Goal: Task Accomplishment & Management: Manage account settings

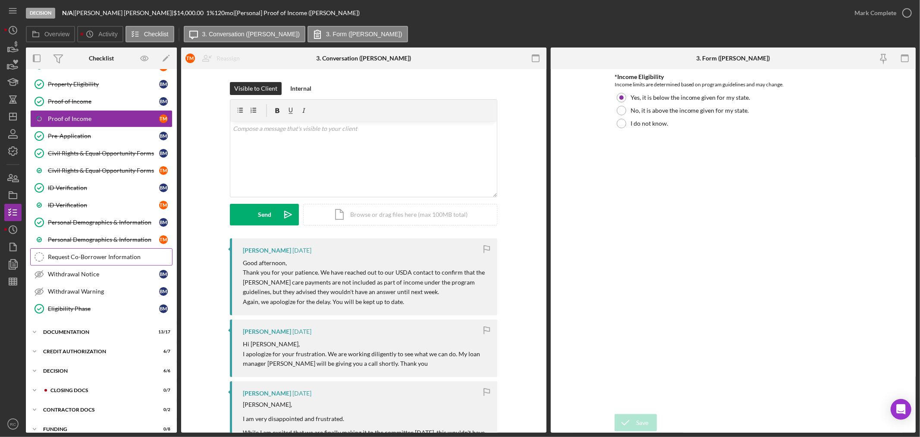
scroll to position [79, 0]
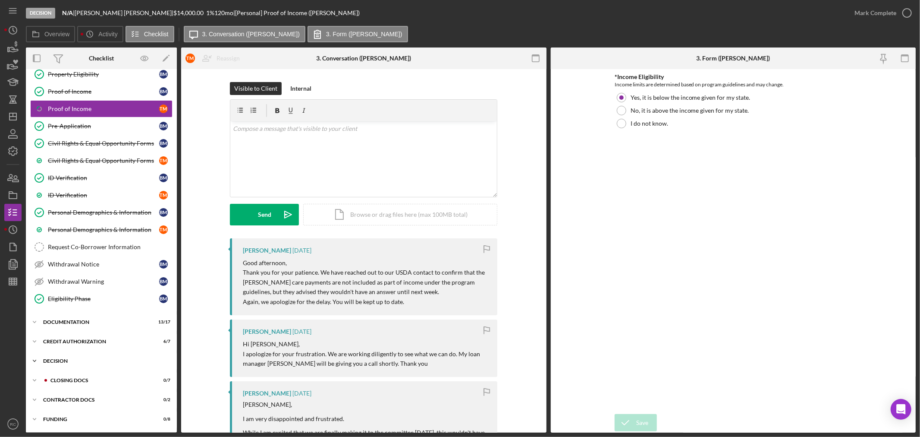
click at [81, 359] on div "Decision" at bounding box center [104, 360] width 123 height 5
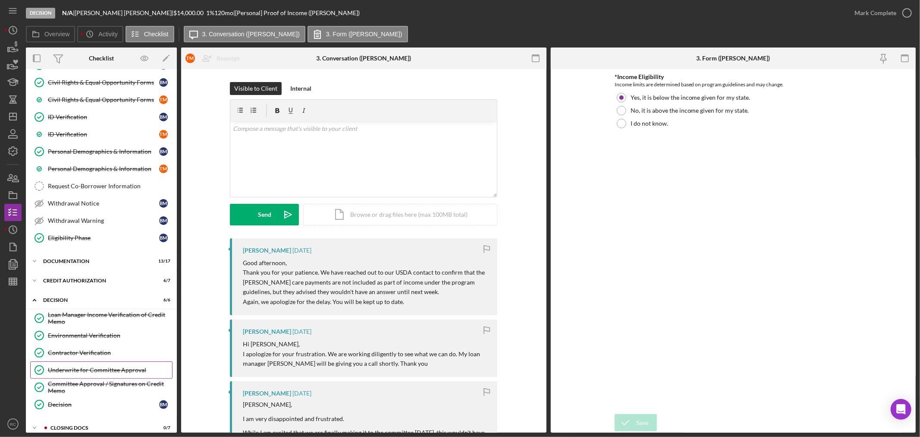
scroll to position [188, 0]
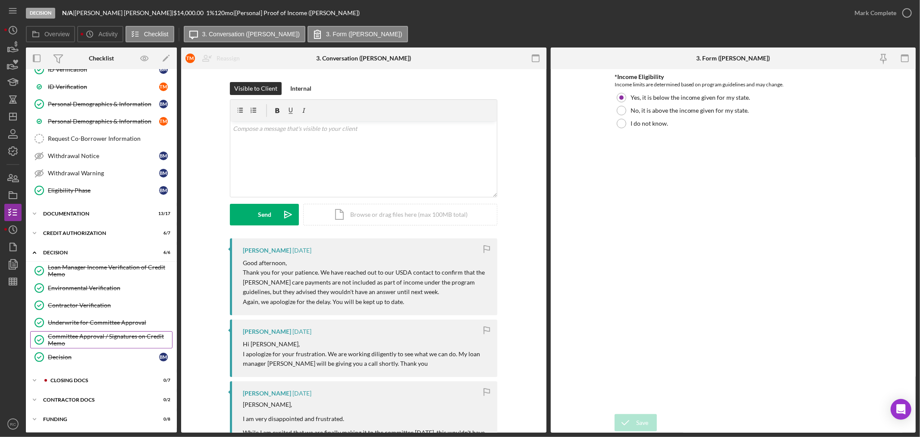
click at [92, 339] on div "Committee Approval / Signatures on Credit Memo" at bounding box center [110, 340] width 124 height 14
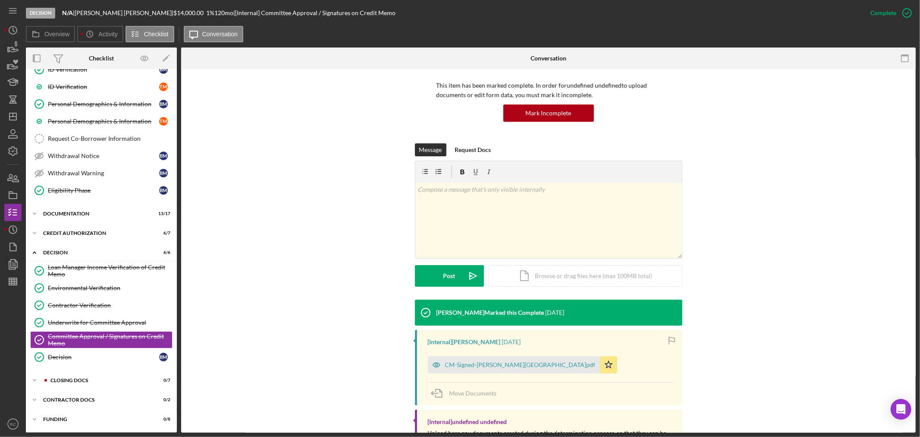
scroll to position [104, 0]
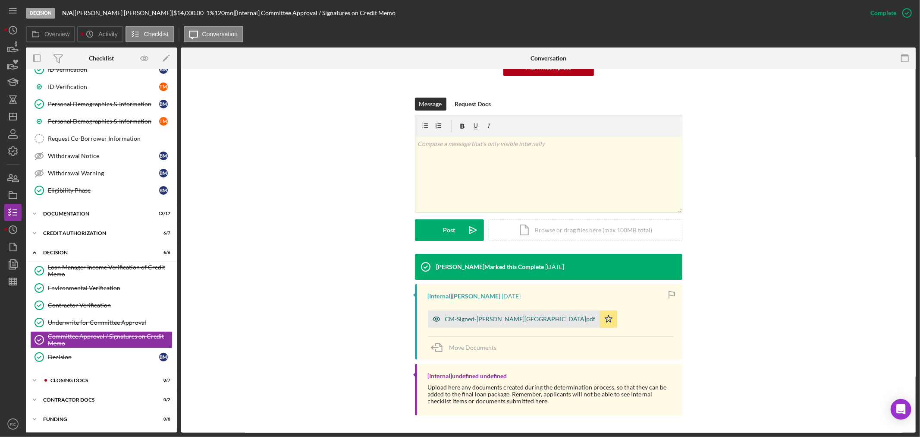
click at [479, 321] on div "CM-Signed-[PERSON_NAME][GEOGRAPHIC_DATA]pdf" at bounding box center [520, 318] width 151 height 7
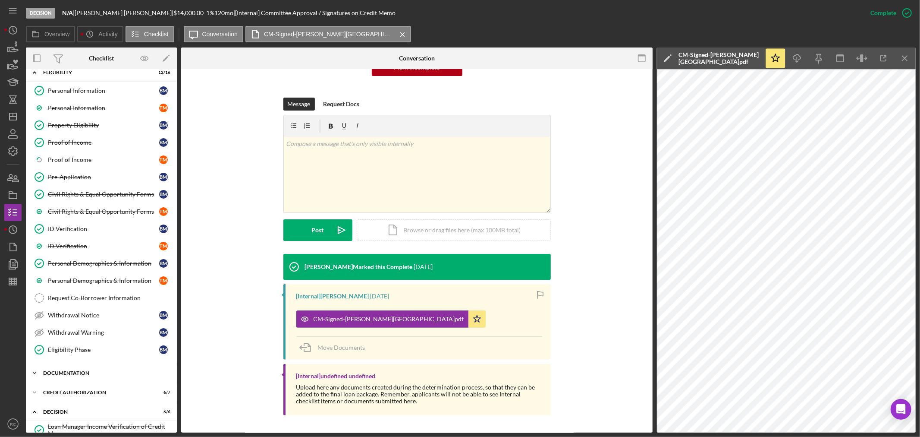
scroll to position [0, 0]
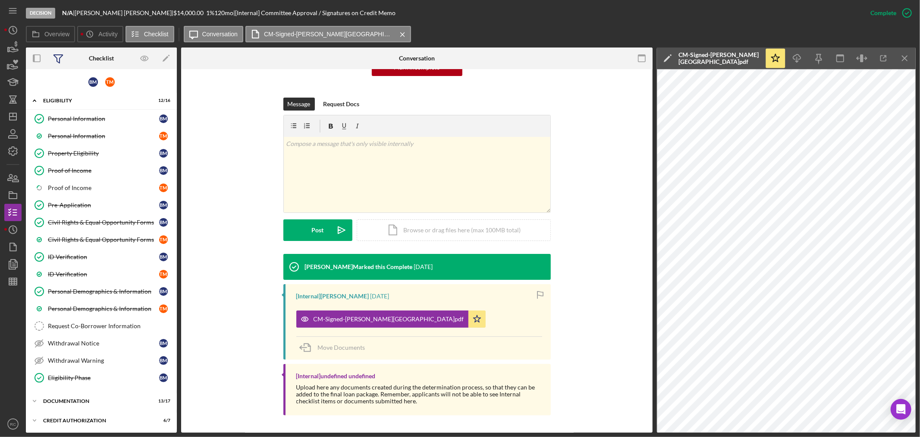
click at [62, 61] on icon at bounding box center [58, 58] width 22 height 22
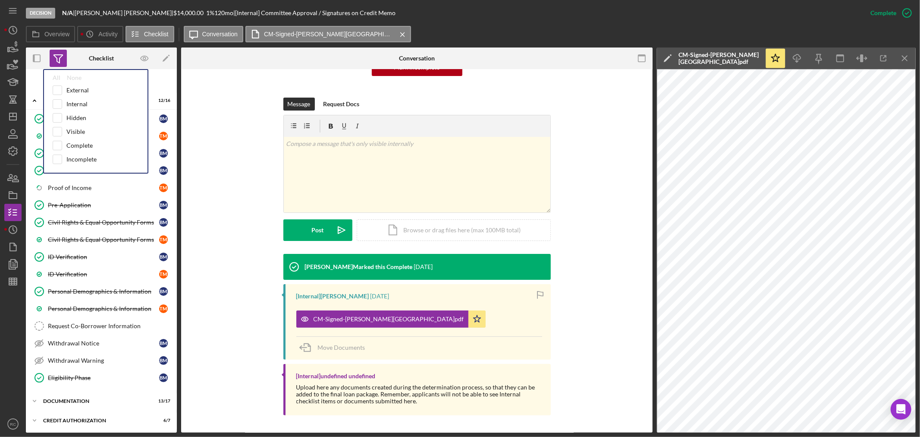
click at [75, 150] on div "External Internal Hidden Visible Complete Incomplete" at bounding box center [96, 126] width 86 height 83
click at [60, 148] on input "checkbox" at bounding box center [57, 145] width 9 height 9
checkbox input "true"
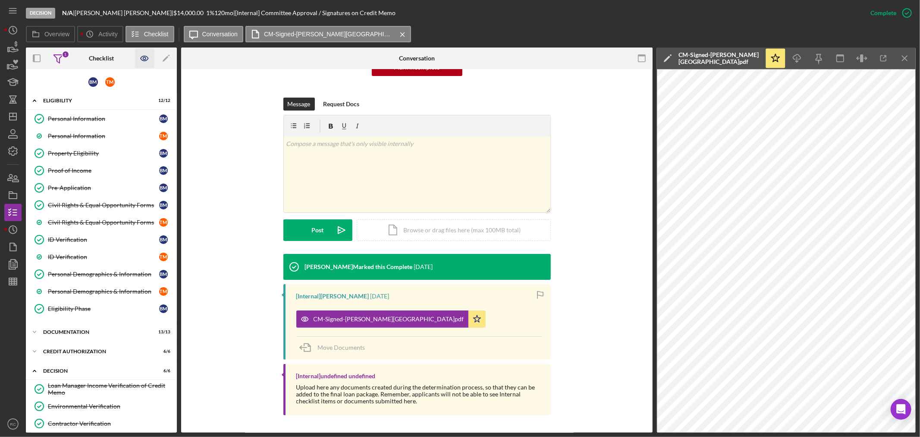
click at [149, 58] on icon "button" at bounding box center [144, 58] width 19 height 19
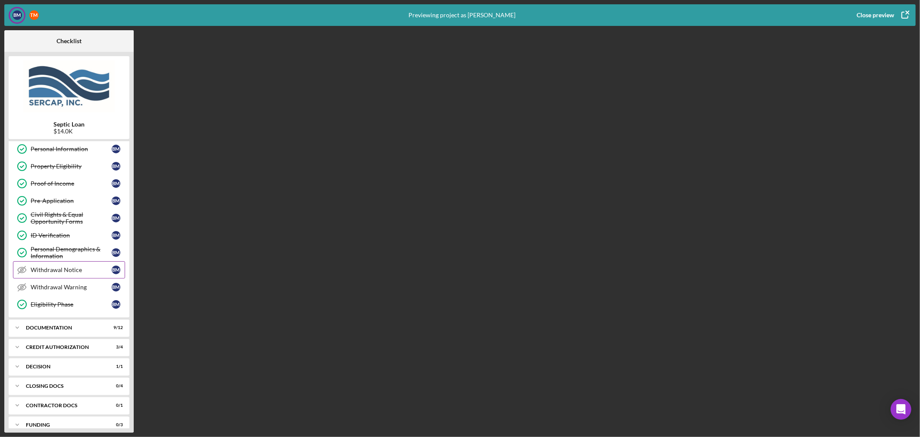
scroll to position [29, 0]
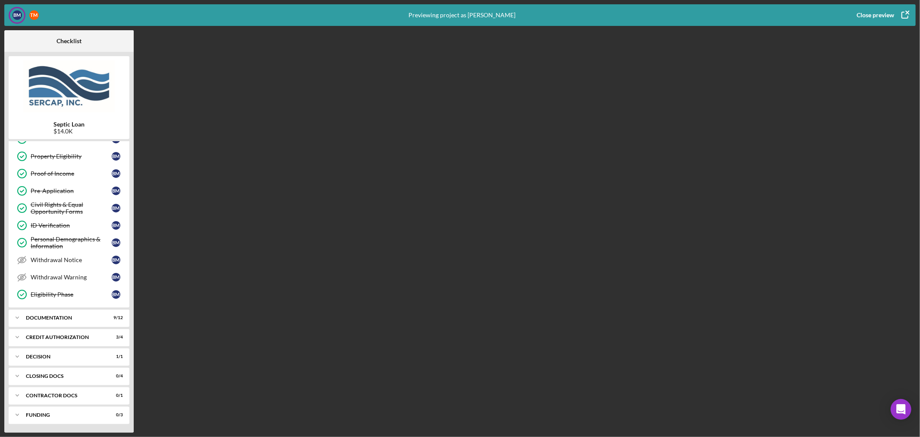
click at [902, 15] on icon "button" at bounding box center [905, 15] width 22 height 22
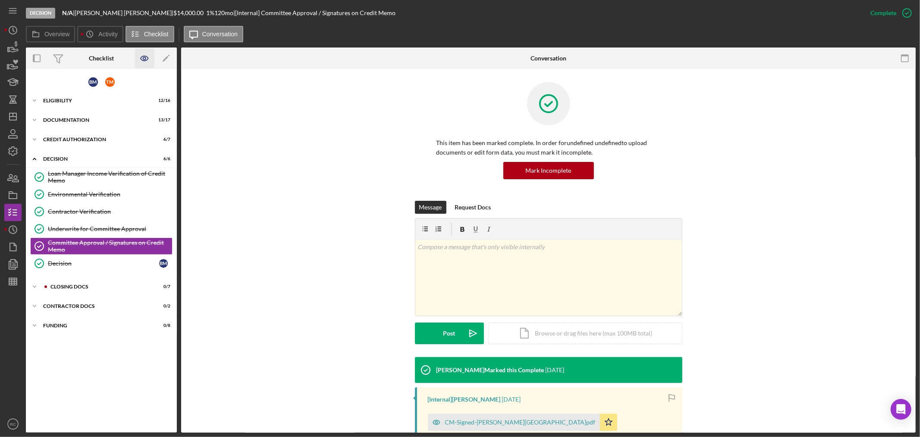
click at [144, 60] on icon "button" at bounding box center [144, 58] width 19 height 19
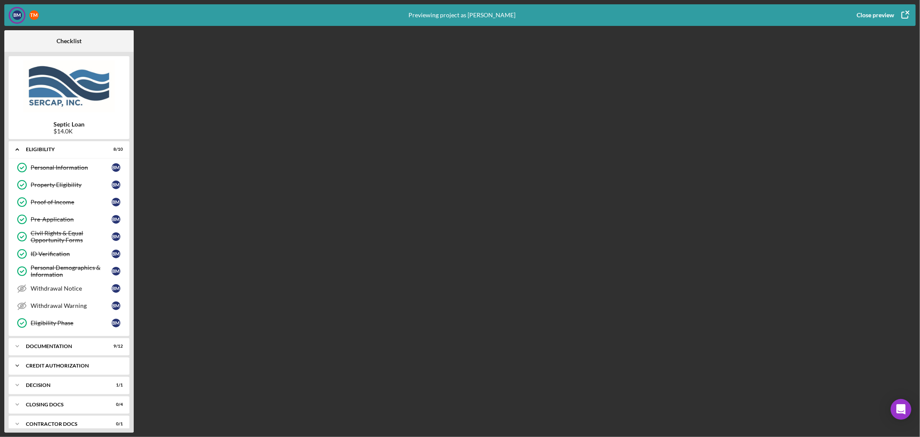
scroll to position [29, 0]
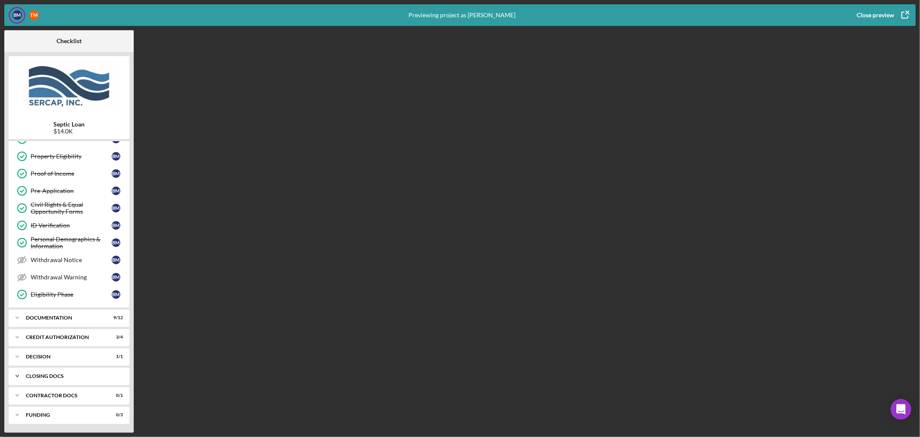
click at [59, 373] on div "CLOSING DOCS" at bounding box center [72, 375] width 93 height 5
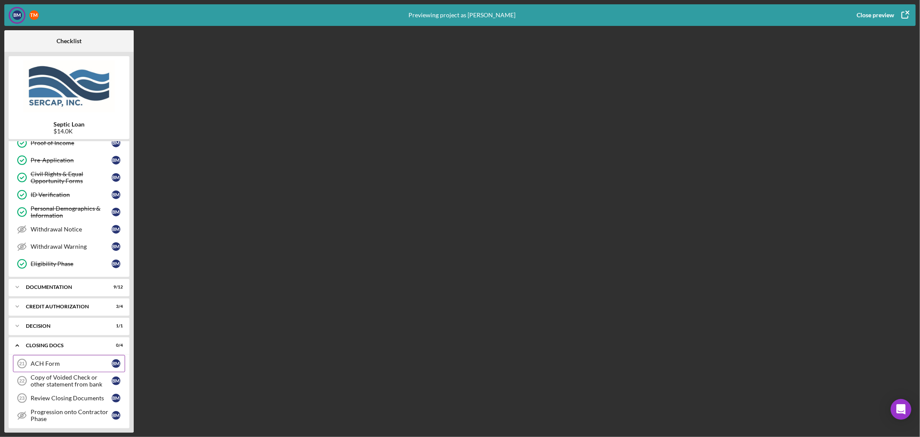
scroll to position [104, 0]
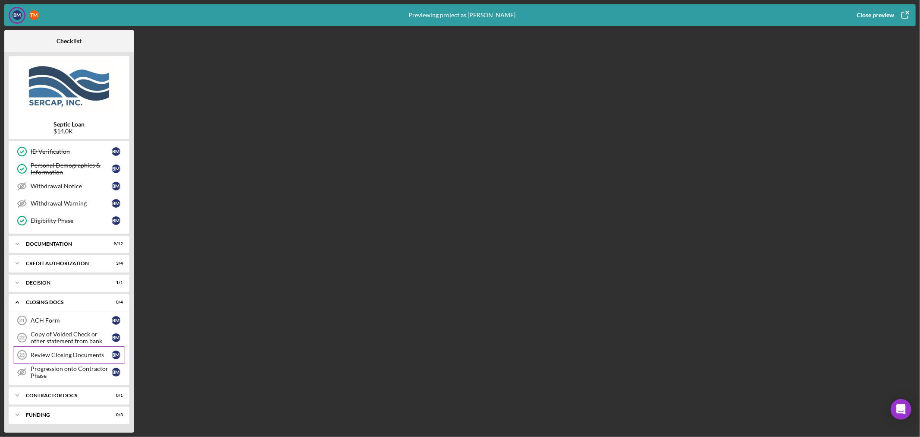
click at [83, 355] on div "Review Closing Documents" at bounding box center [71, 354] width 81 height 7
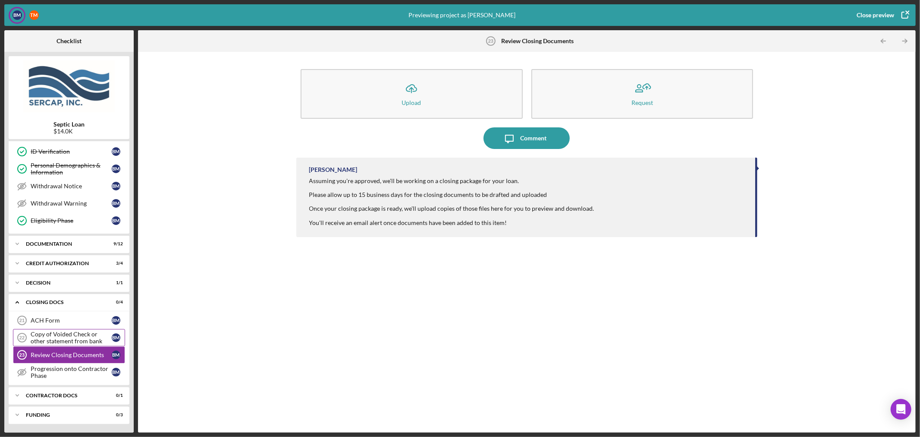
click at [79, 334] on div "Copy of Voided Check or other statement from bank" at bounding box center [71, 337] width 81 height 14
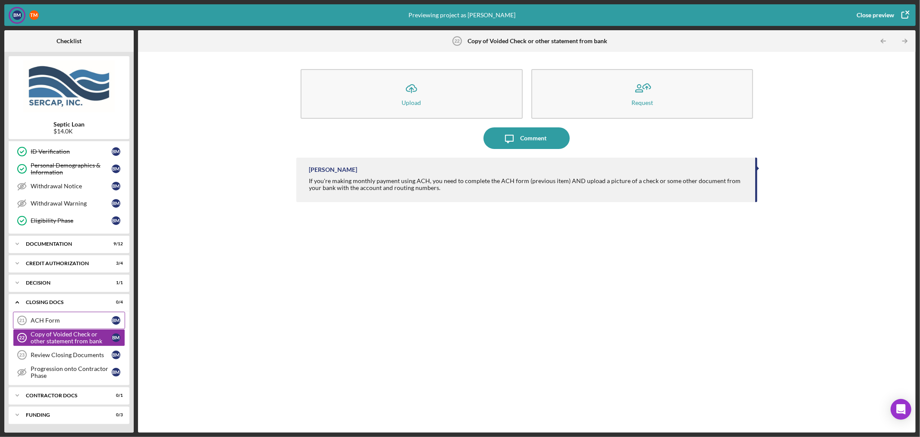
click at [86, 316] on div "ACH Form 21 ACH Form B M" at bounding box center [69, 319] width 112 height 17
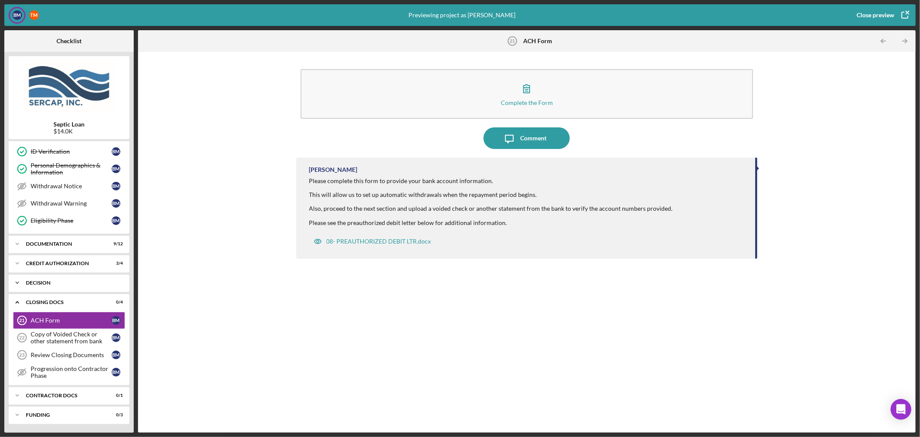
click at [72, 282] on div "Decision" at bounding box center [72, 282] width 93 height 5
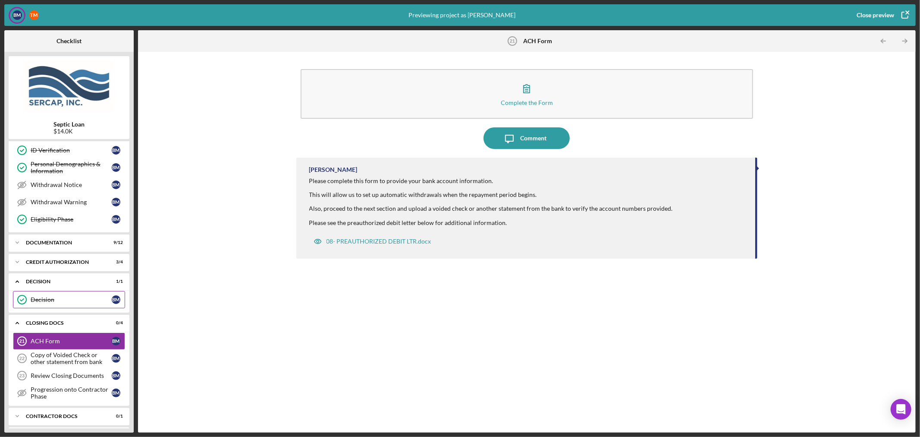
click at [64, 302] on div "Decision" at bounding box center [71, 299] width 81 height 7
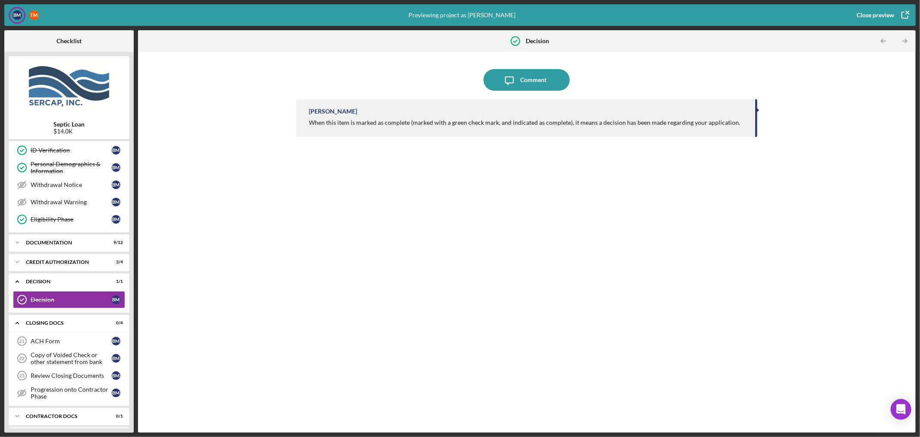
click at [888, 16] on div "Close preview" at bounding box center [876, 14] width 38 height 17
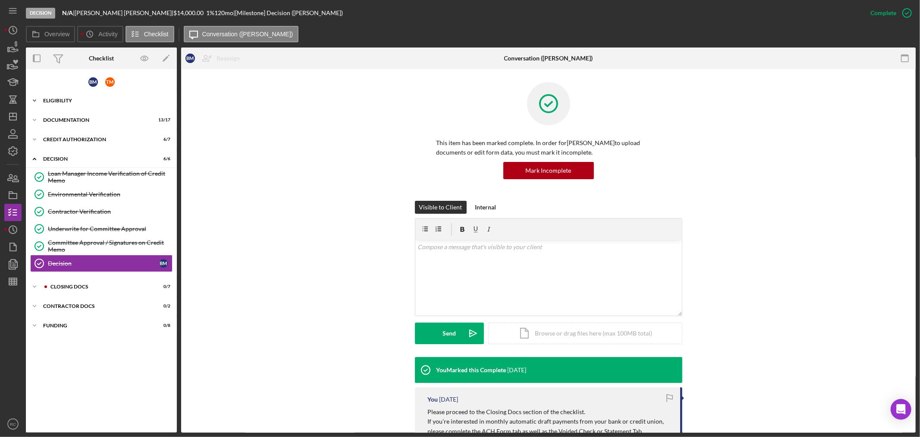
click at [41, 97] on icon "Icon/Expander" at bounding box center [34, 100] width 17 height 17
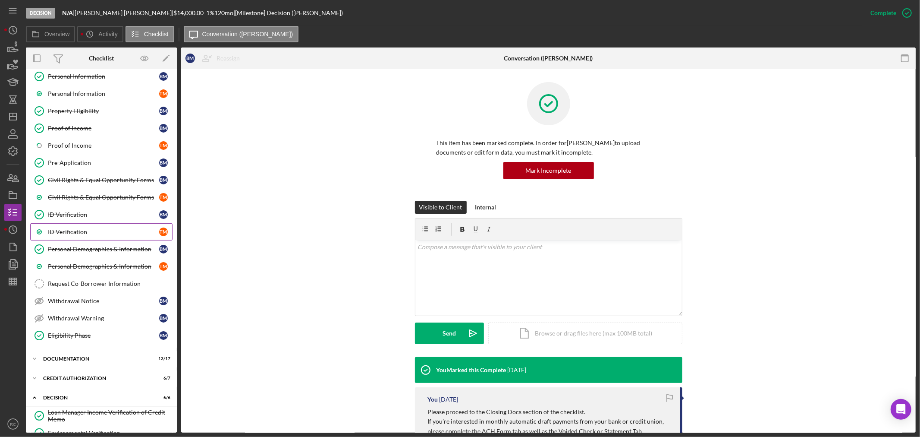
scroll to position [63, 0]
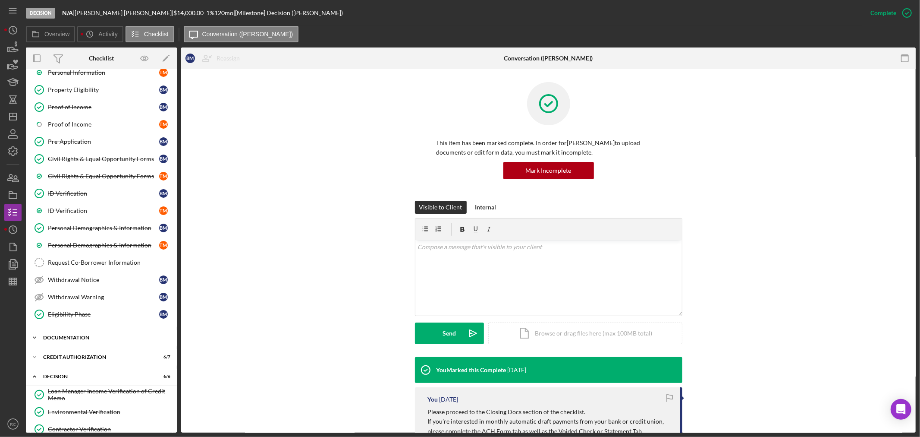
click at [70, 340] on div "Icon/Expander Documentation 13 / 17" at bounding box center [101, 337] width 151 height 17
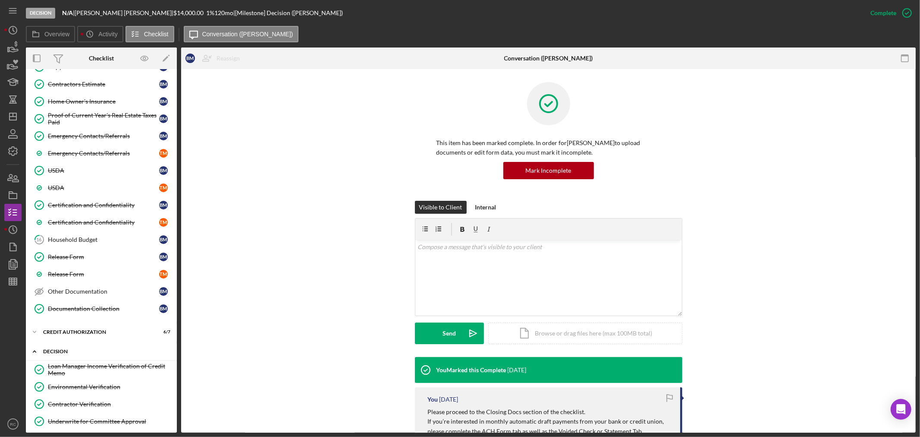
scroll to position [447, 0]
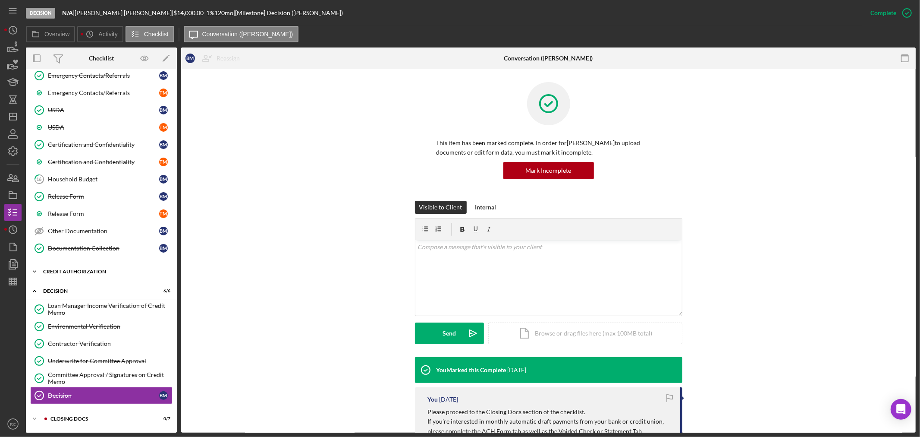
click at [104, 268] on div "Icon/Expander CREDIT AUTHORIZATION 6 / 7" at bounding box center [101, 271] width 151 height 17
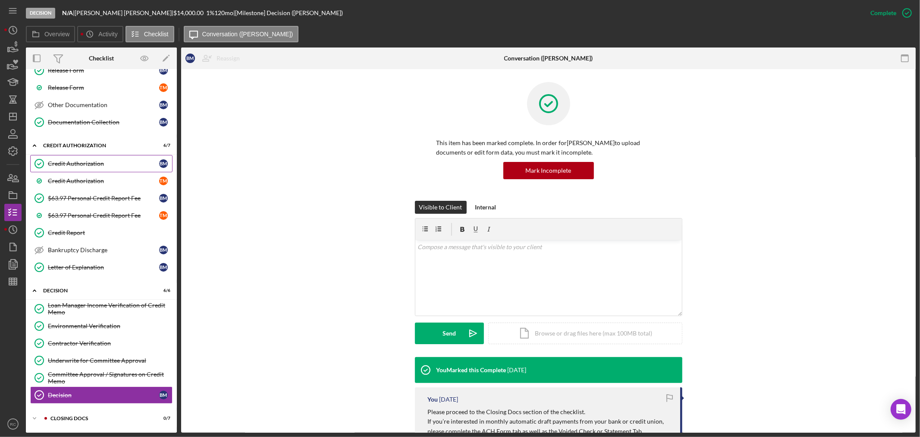
scroll to position [575, 0]
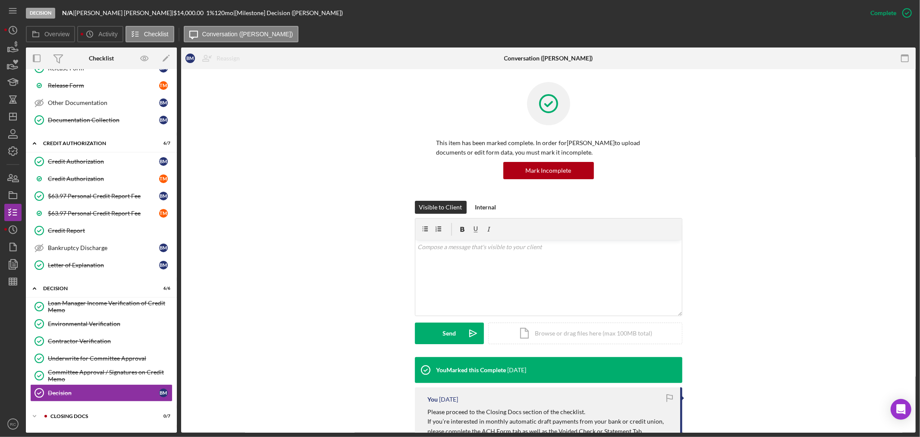
drag, startPoint x: 10, startPoint y: 213, endPoint x: 0, endPoint y: 360, distance: 147.9
click at [0, 360] on div "Decision N/A | [PERSON_NAME] | $14,000.00 1 % 120 mo | [Milestone] Decision ([P…" at bounding box center [460, 218] width 920 height 437
click at [60, 58] on icon at bounding box center [58, 58] width 22 height 22
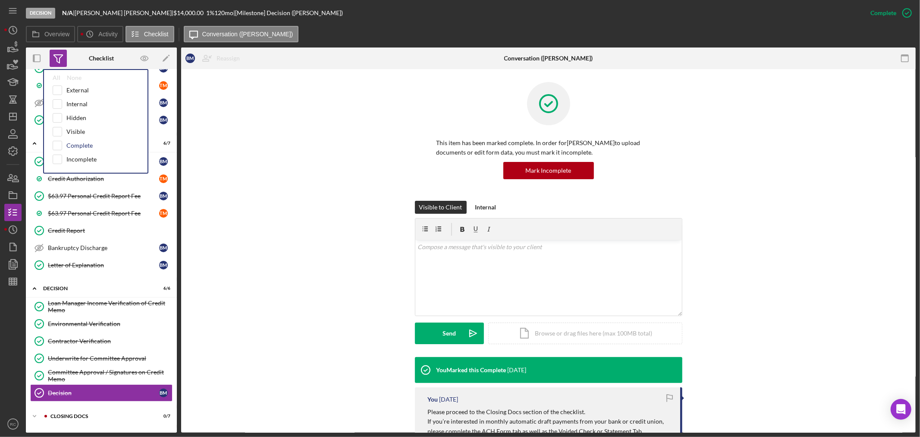
click at [73, 143] on div "Complete" at bounding box center [79, 145] width 26 height 7
checkbox input "true"
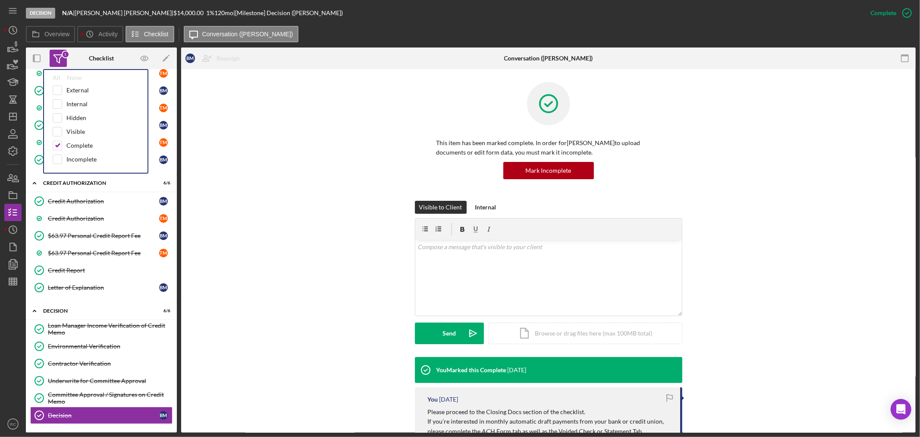
click at [57, 58] on icon at bounding box center [58, 59] width 9 height 8
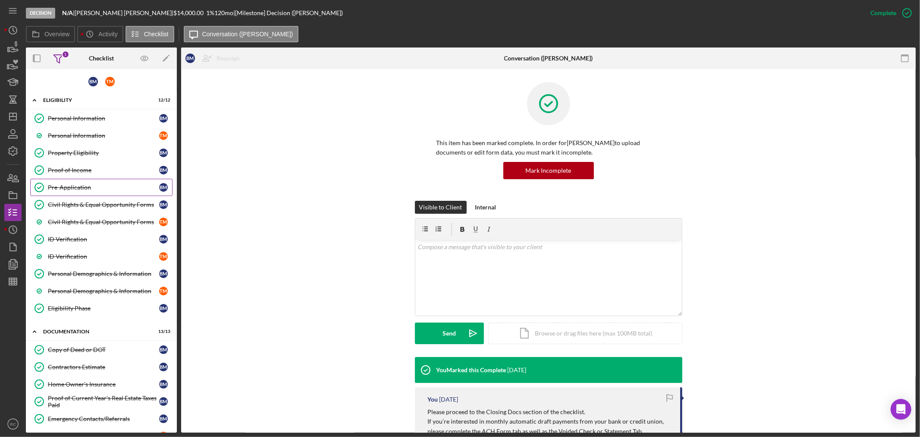
scroll to position [0, 0]
drag, startPoint x: 41, startPoint y: 83, endPoint x: 30, endPoint y: 112, distance: 30.7
drag, startPoint x: 35, startPoint y: 75, endPoint x: 142, endPoint y: 197, distance: 162.3
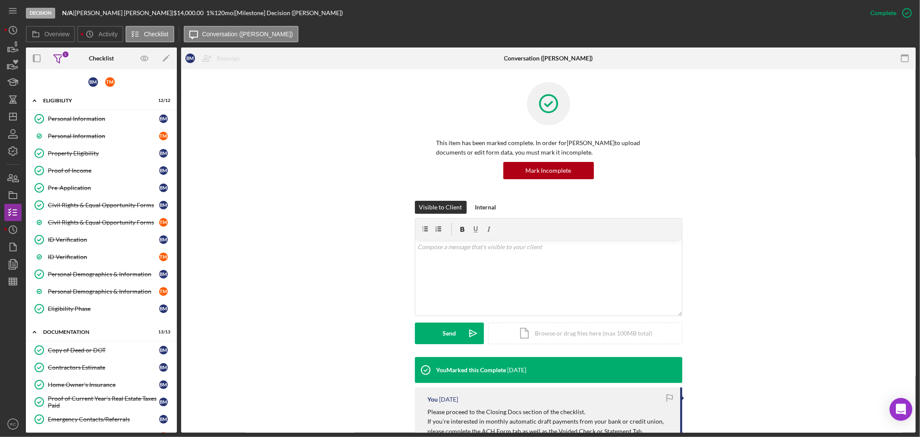
click at [897, 413] on icon "Open Intercom Messenger" at bounding box center [901, 408] width 11 height 11
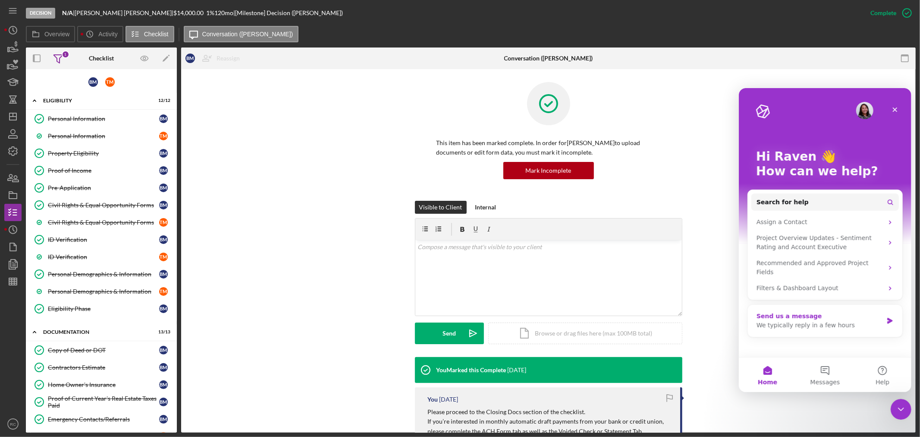
click at [888, 317] on icon "Intercom messenger" at bounding box center [889, 320] width 5 height 6
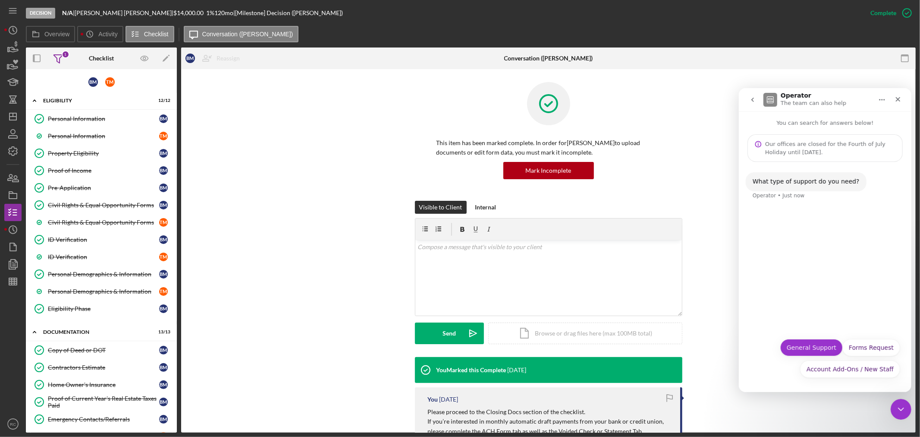
click at [827, 348] on button "General Support" at bounding box center [811, 346] width 63 height 17
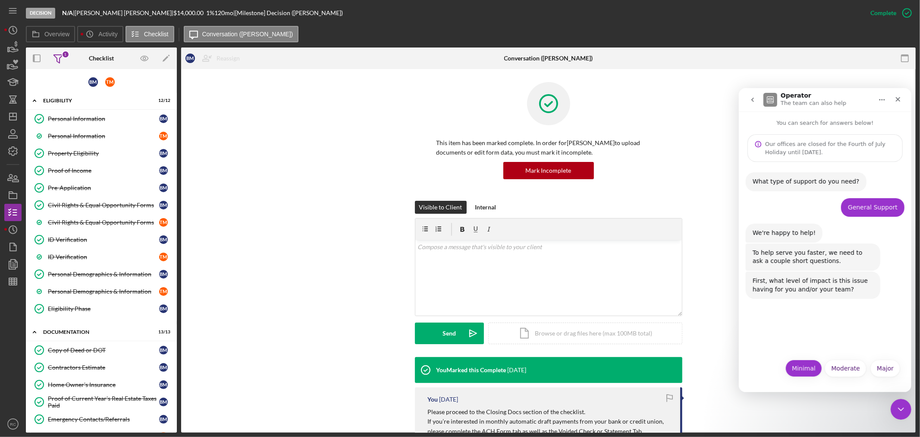
click at [808, 369] on button "Minimal" at bounding box center [803, 367] width 37 height 17
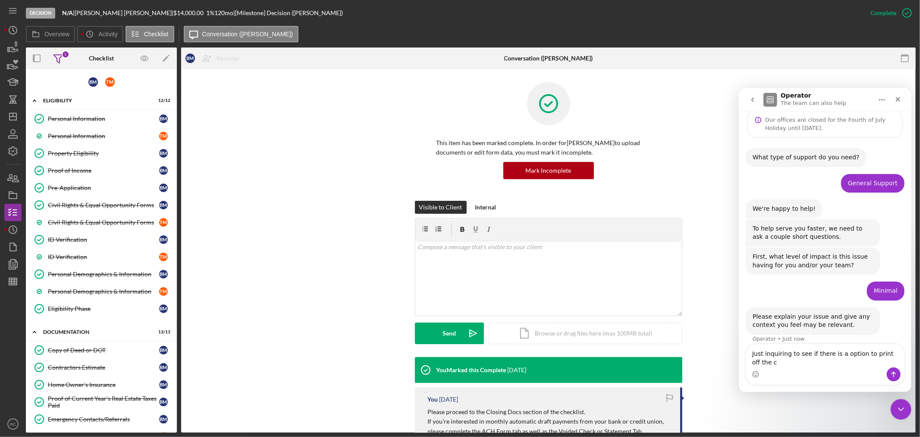
scroll to position [33, 0]
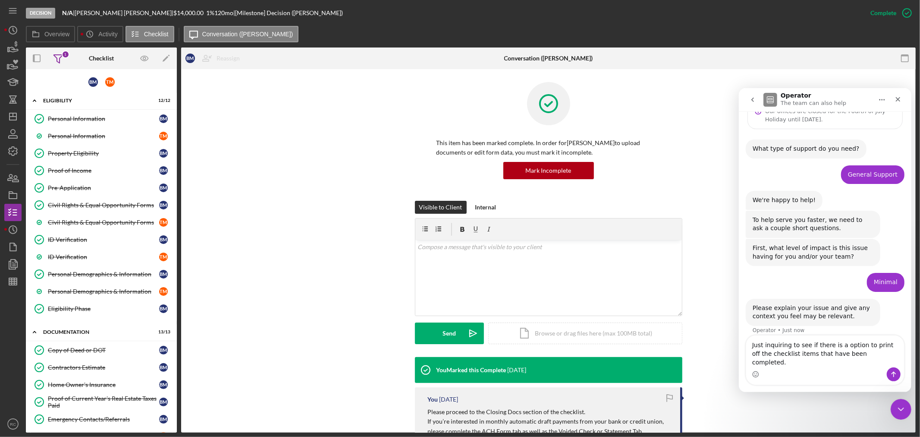
click at [887, 352] on textarea "Just inquiring to see if there is a option to print off the checklist items tha…" at bounding box center [825, 351] width 158 height 32
click at [883, 361] on textarea "Just inquiring to see if there is a option to print off a list of the checklist…" at bounding box center [825, 351] width 158 height 32
type textarea "Just inquiring to see if there is a option to print off a list of the checklist…"
click at [894, 375] on icon "Send a message…" at bounding box center [893, 373] width 7 height 7
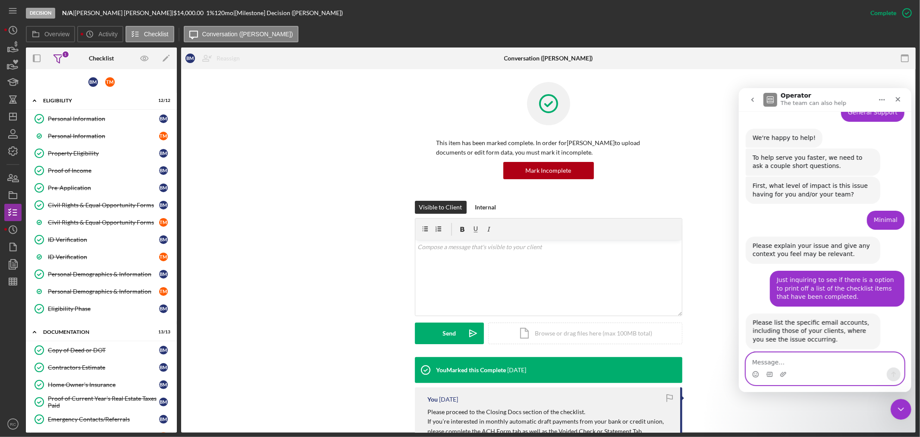
scroll to position [109, 0]
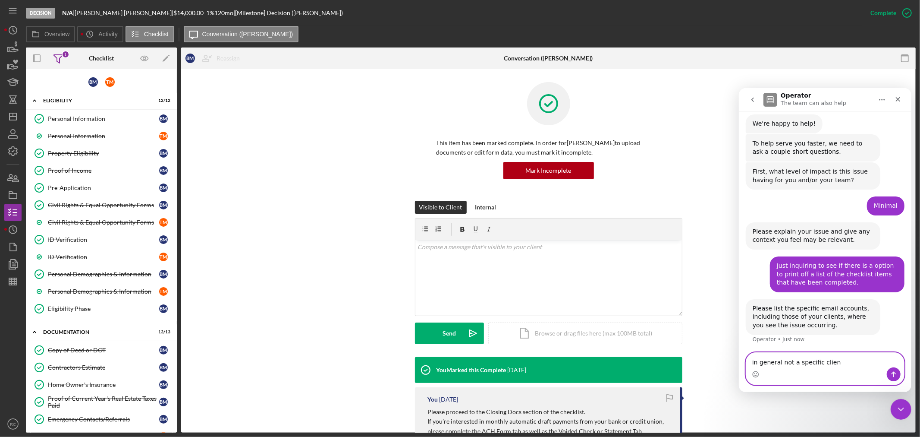
type textarea "in general not a specific client"
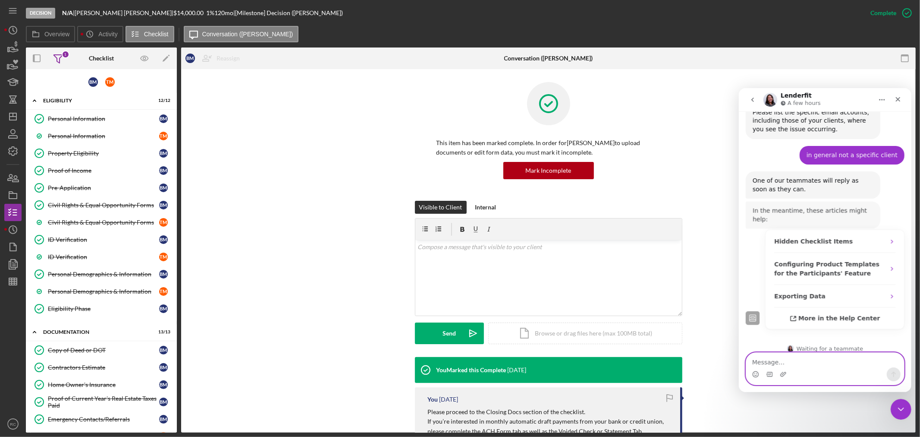
scroll to position [305, 0]
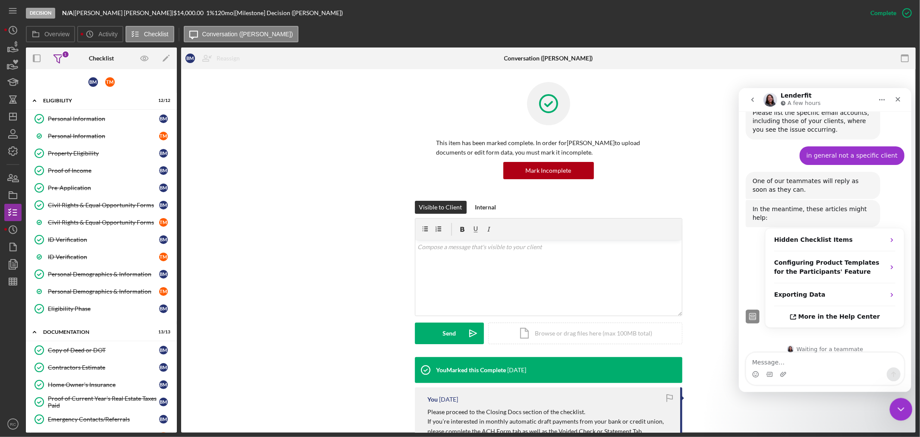
click at [901, 405] on icon "Close Intercom Messenger" at bounding box center [900, 407] width 10 height 10
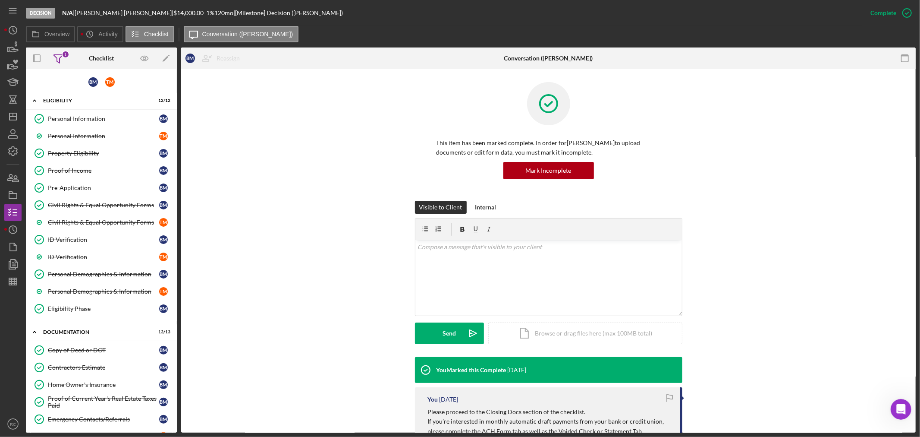
scroll to position [318, 0]
click at [91, 38] on icon "Icon/History" at bounding box center [89, 33] width 17 height 17
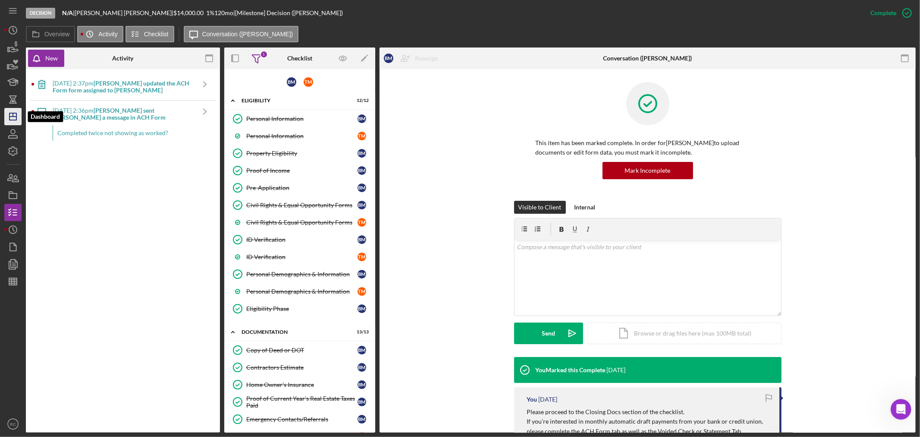
click at [17, 120] on icon "Icon/Dashboard" at bounding box center [13, 117] width 22 height 22
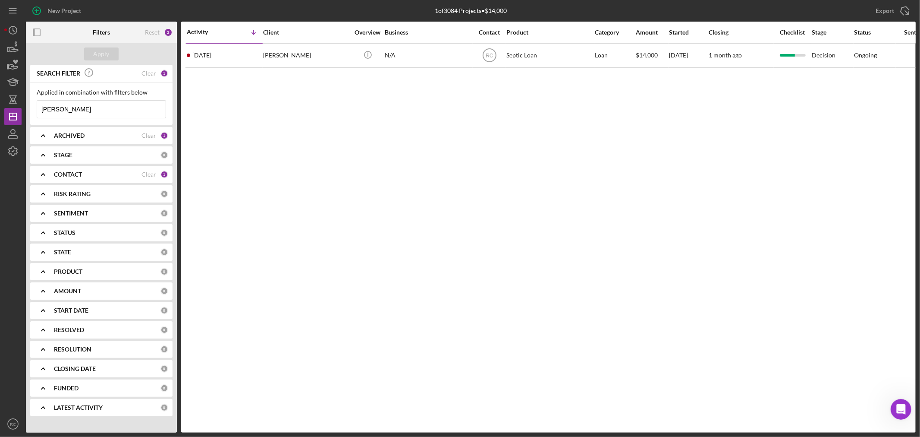
click at [106, 110] on input "[PERSON_NAME]" at bounding box center [101, 109] width 129 height 17
drag, startPoint x: 106, startPoint y: 110, endPoint x: 0, endPoint y: 107, distance: 106.2
click at [0, 107] on div "New Project 1 of 3084 Projects • $14,000 [PERSON_NAME] Export Icon/Export Filte…" at bounding box center [460, 218] width 920 height 437
type input "[PERSON_NAME]"
click at [96, 53] on div "Apply" at bounding box center [102, 53] width 16 height 13
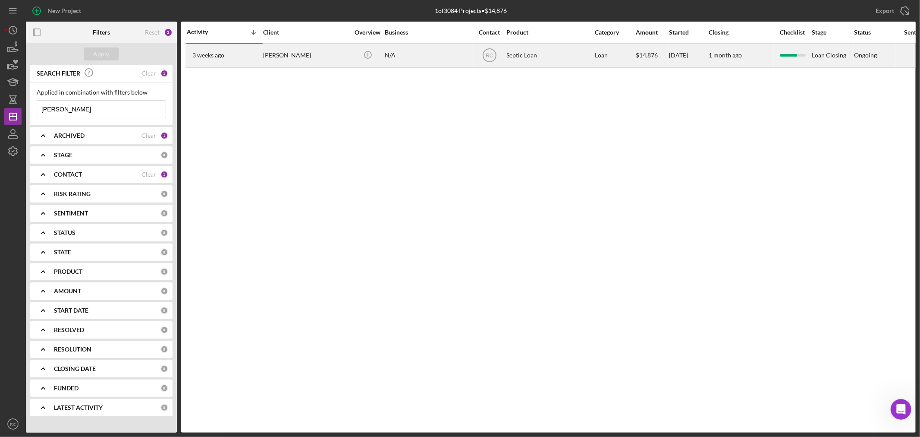
click at [244, 62] on div "[DATE] [PERSON_NAME]" at bounding box center [224, 55] width 75 height 23
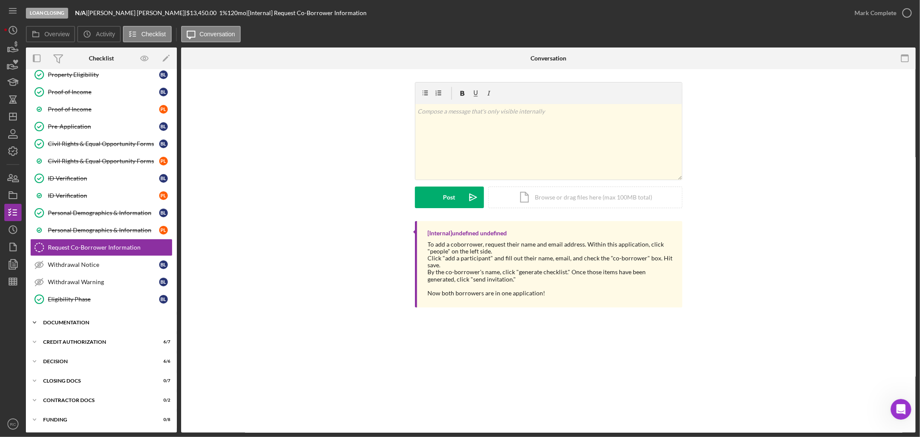
scroll to position [79, 0]
click at [82, 377] on div "Icon/Expander CLOSING DOCS 0 / 7" at bounding box center [101, 379] width 151 height 17
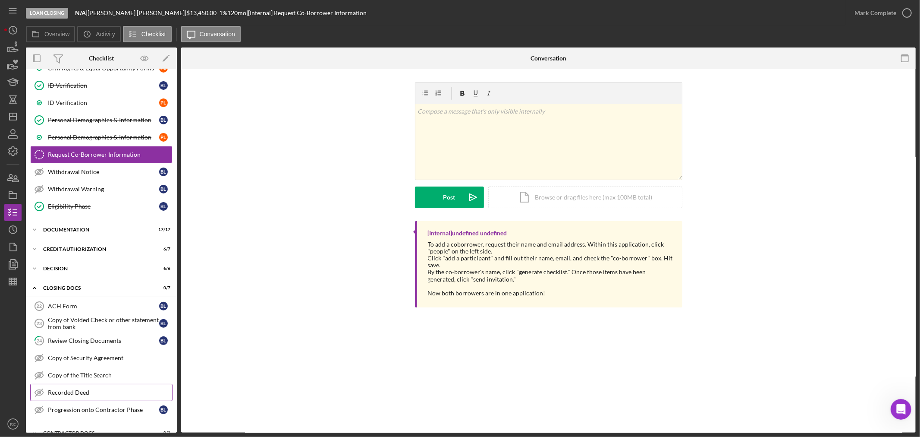
scroll to position [206, 0]
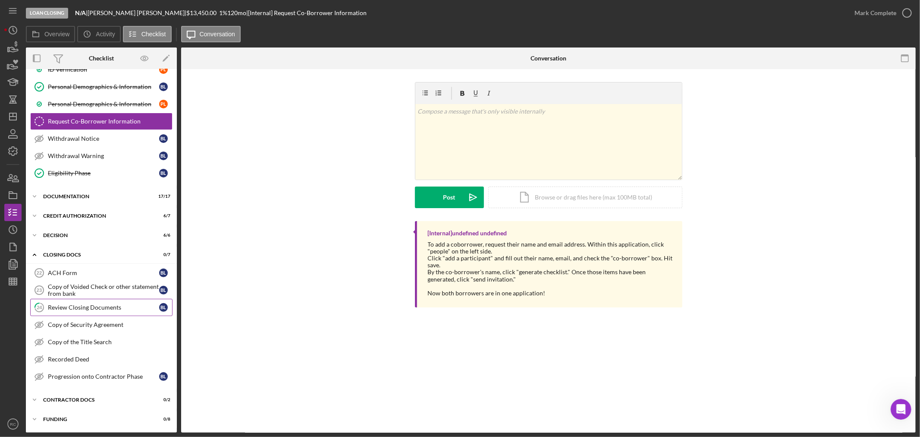
click at [83, 312] on link "24 Review Closing Documents [PERSON_NAME]" at bounding box center [101, 307] width 142 height 17
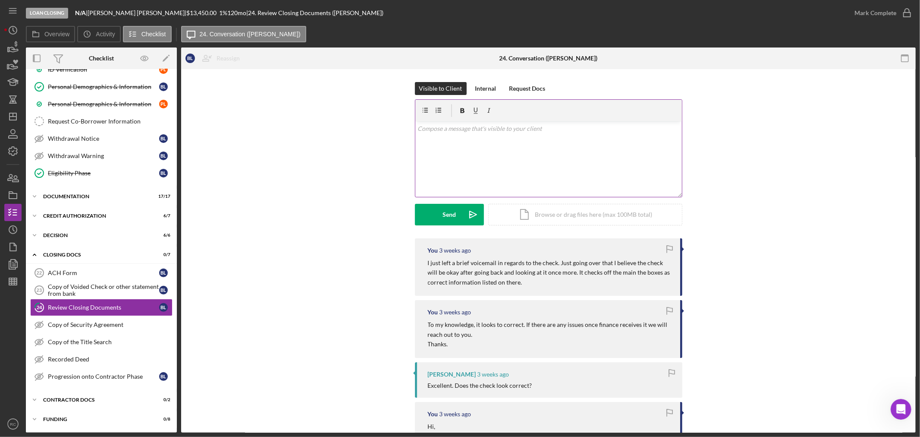
click at [536, 175] on div "v Color teal Color pink Remove color Add row above Add row below Add column bef…" at bounding box center [548, 158] width 267 height 75
click at [446, 148] on div "v Color teal Color pink Remove color Add row above Add row below Add column bef…" at bounding box center [548, 158] width 267 height 75
click at [452, 214] on div "Send" at bounding box center [449, 215] width 13 height 22
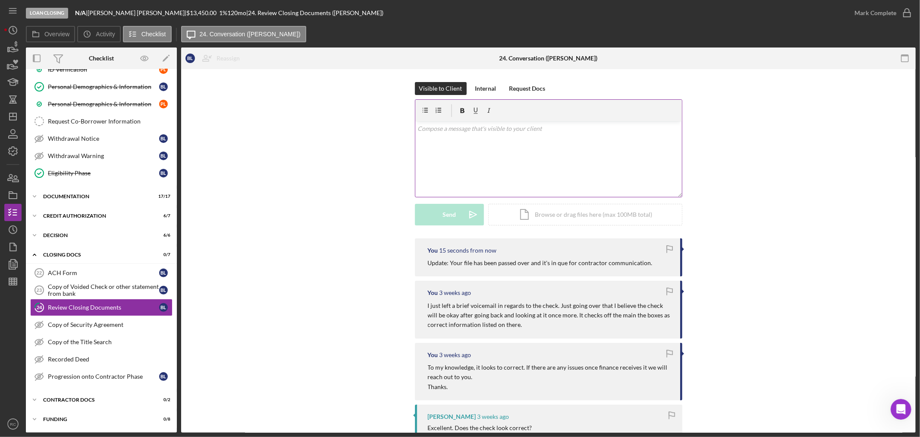
click at [467, 162] on div "v Color teal Color pink Remove color Add row above Add row below Add column bef…" at bounding box center [548, 158] width 267 height 75
click at [583, 132] on p at bounding box center [549, 128] width 262 height 9
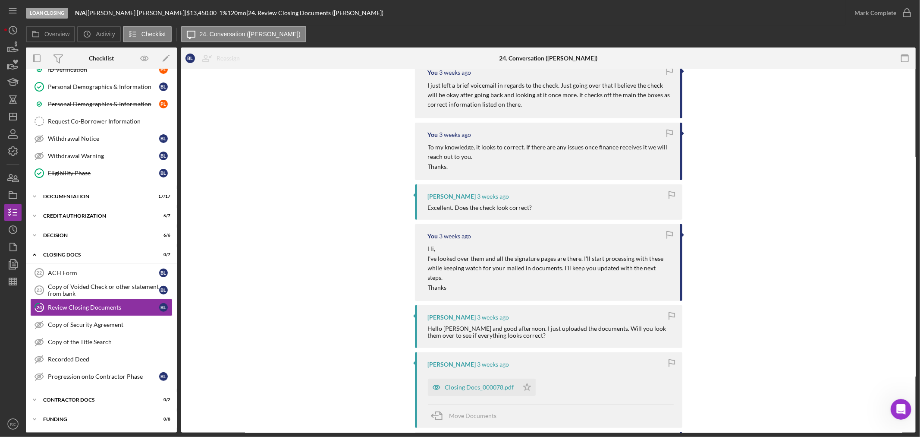
scroll to position [320, 0]
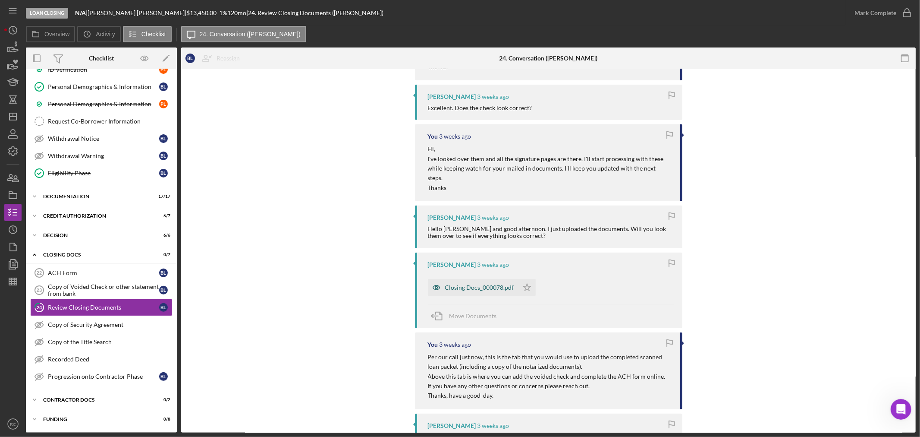
click at [484, 284] on div "Closing Docs_000078.pdf" at bounding box center [479, 287] width 69 height 7
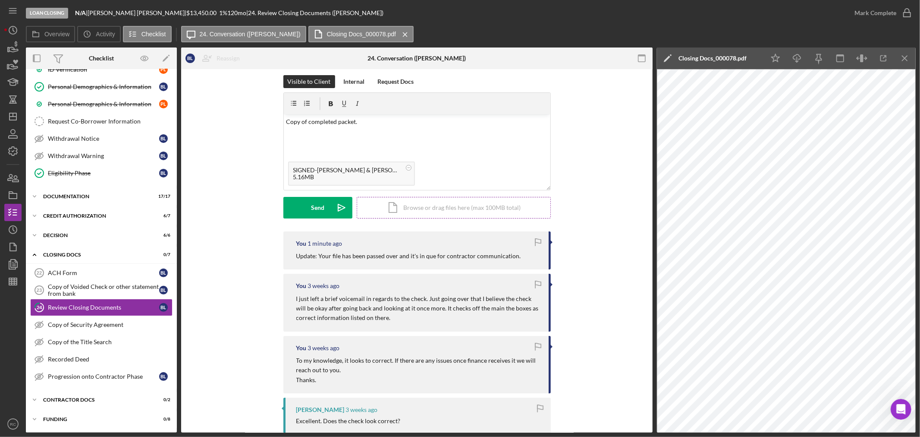
scroll to position [0, 0]
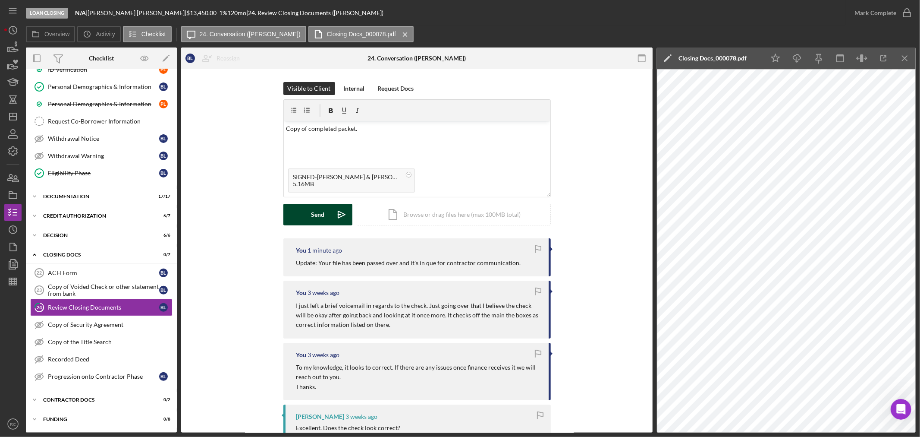
click at [301, 210] on button "Send Icon/icon-invite-send" at bounding box center [317, 215] width 69 height 22
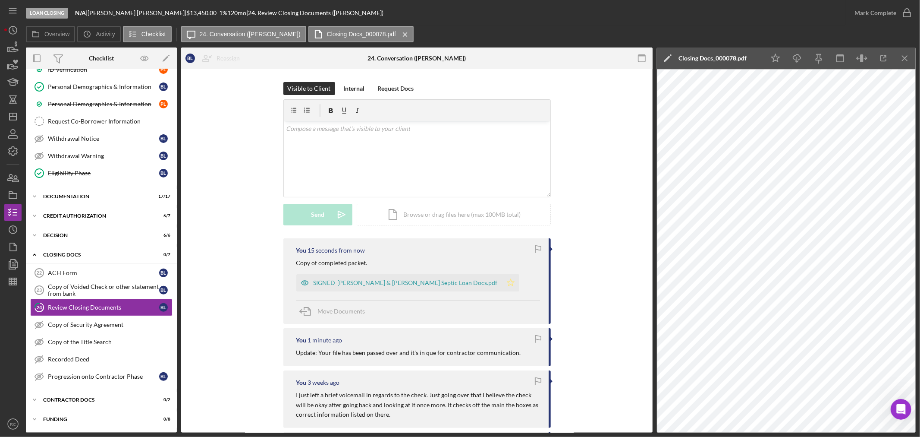
click at [507, 285] on polygon "button" at bounding box center [510, 282] width 7 height 7
click at [452, 129] on p at bounding box center [417, 128] width 262 height 9
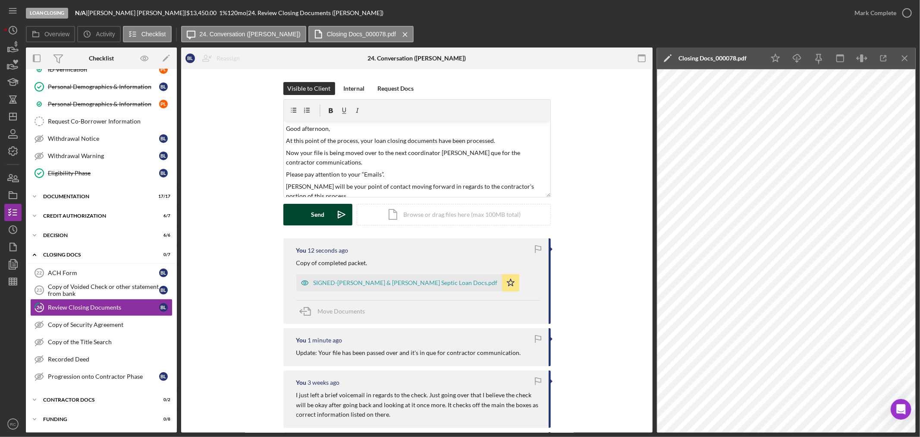
click at [321, 210] on div "Send" at bounding box center [317, 215] width 13 height 22
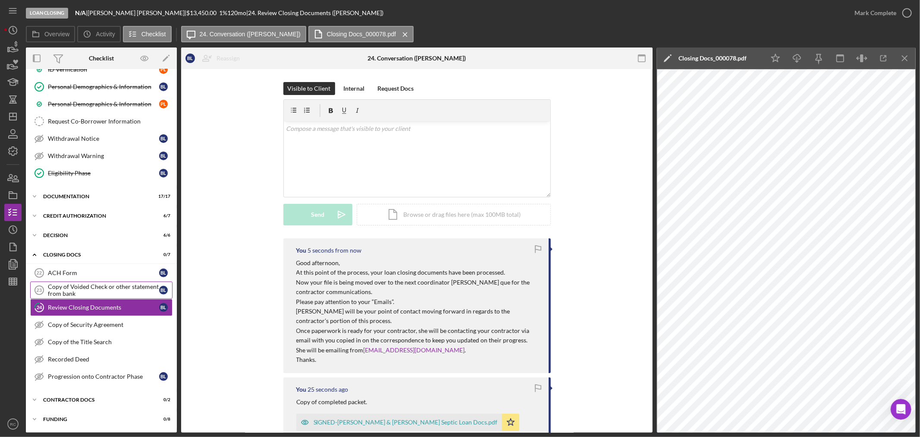
click at [84, 294] on div "Copy of Voided Check or other statement from bank" at bounding box center [103, 290] width 111 height 14
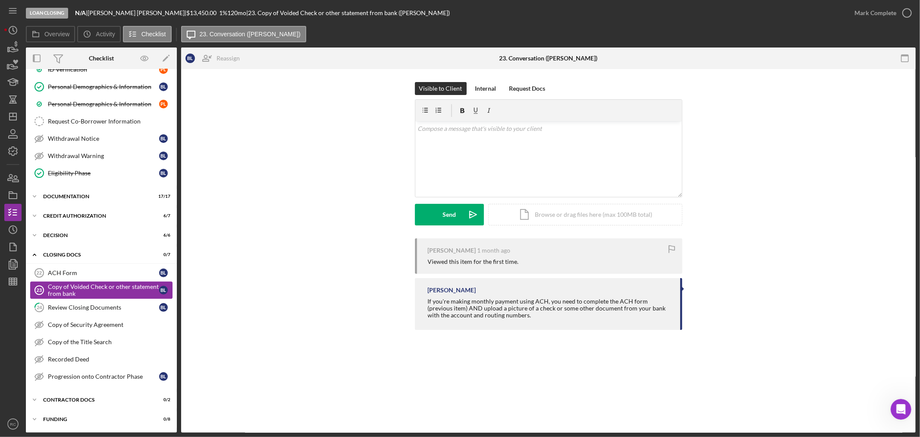
scroll to position [206, 0]
click at [83, 276] on link "ACH Form 22 ACH Form [PERSON_NAME]" at bounding box center [101, 272] width 142 height 17
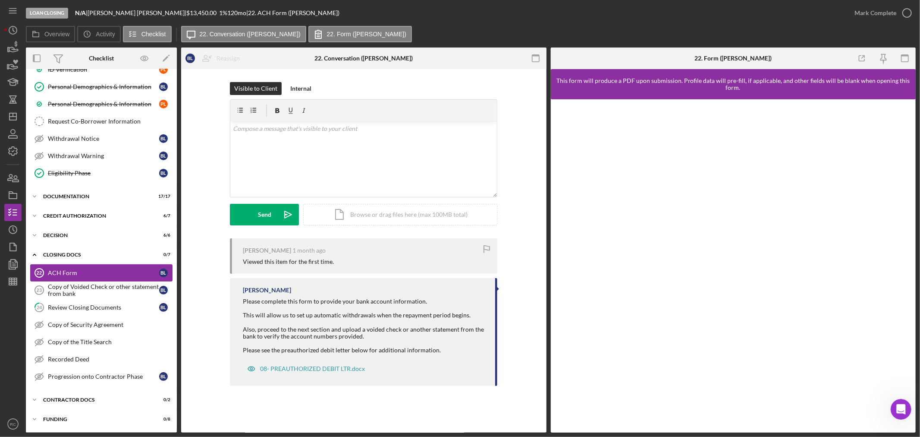
scroll to position [206, 0]
click at [273, 218] on div "Upload" at bounding box center [264, 215] width 19 height 22
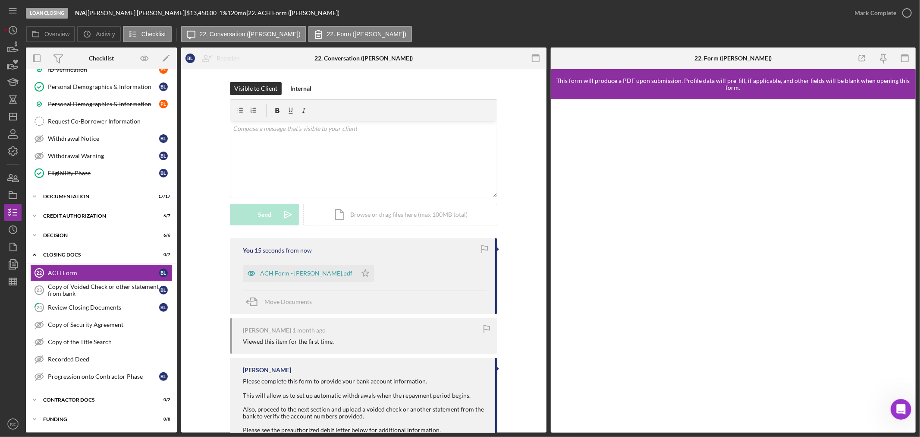
drag, startPoint x: 330, startPoint y: 273, endPoint x: 346, endPoint y: 258, distance: 21.4
click at [362, 273] on polygon "button" at bounding box center [365, 272] width 7 height 7
click at [884, 8] on div "Mark Complete" at bounding box center [876, 12] width 42 height 17
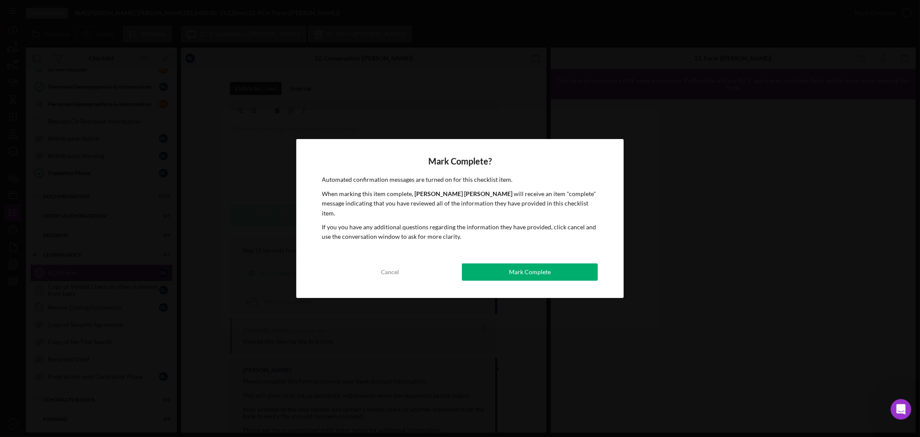
click at [563, 271] on button "Mark Complete" at bounding box center [530, 271] width 136 height 17
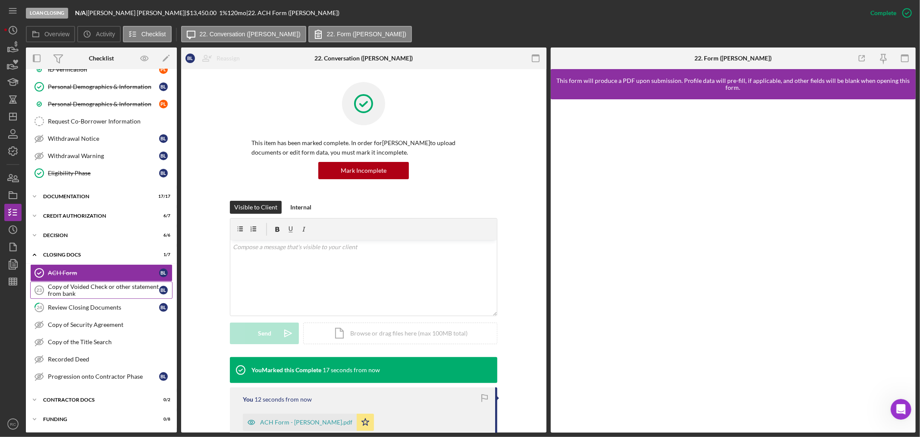
click at [89, 293] on div "Copy of Voided Check or other statement from bank" at bounding box center [103, 290] width 111 height 14
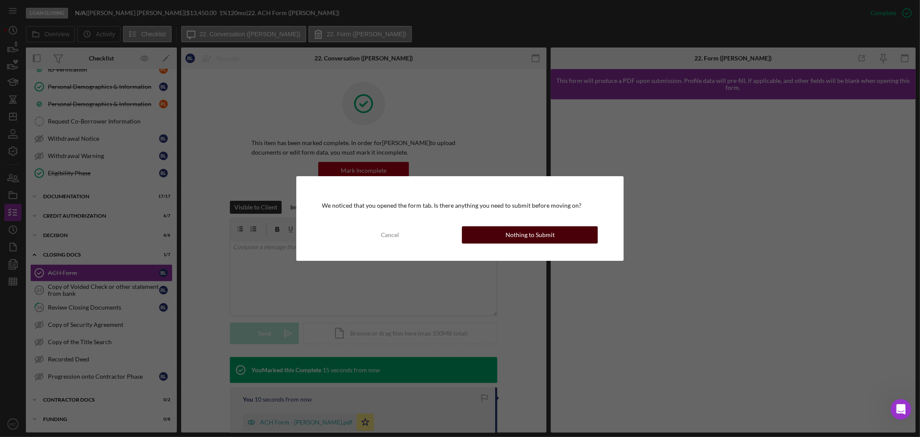
click at [562, 232] on button "Nothing to Submit" at bounding box center [530, 234] width 136 height 17
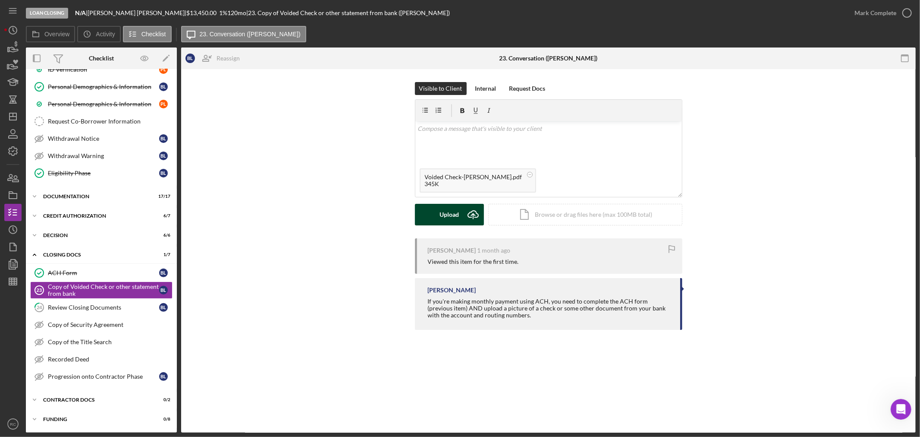
click at [456, 220] on div "Upload" at bounding box center [449, 215] width 19 height 22
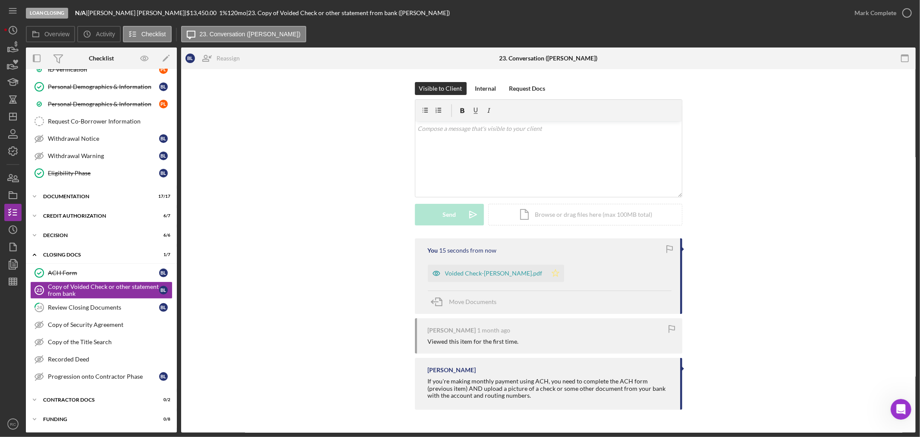
click at [547, 270] on icon "Icon/Star" at bounding box center [555, 272] width 17 height 17
click at [61, 309] on div "Review Closing Documents" at bounding box center [103, 307] width 111 height 7
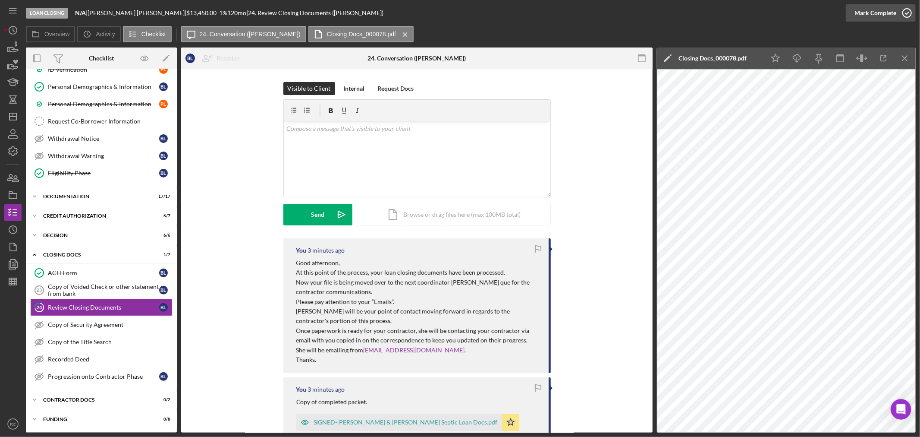
click at [894, 11] on div "Mark Complete" at bounding box center [876, 12] width 42 height 17
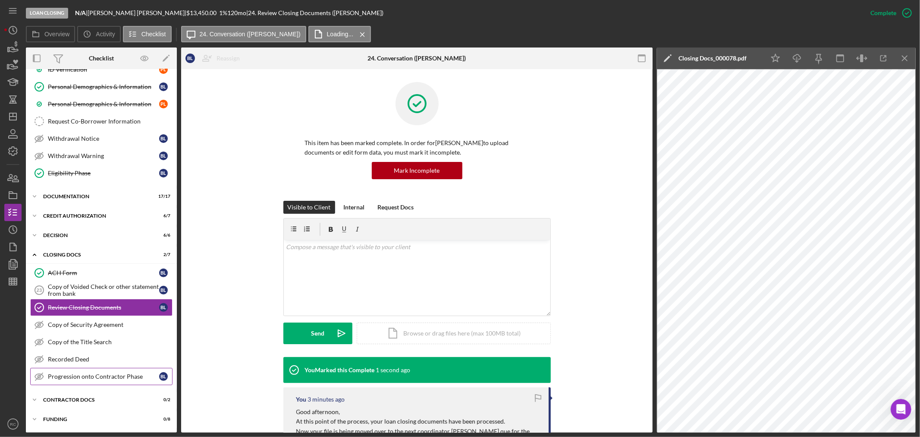
click at [136, 381] on link "Progression onto Contractor Phase Progression onto Contractor Phase [PERSON_NAM…" at bounding box center [101, 376] width 142 height 17
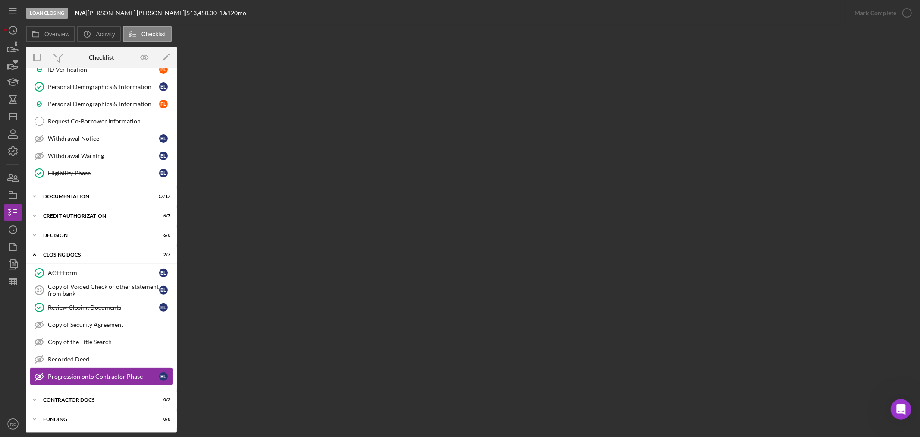
scroll to position [206, 0]
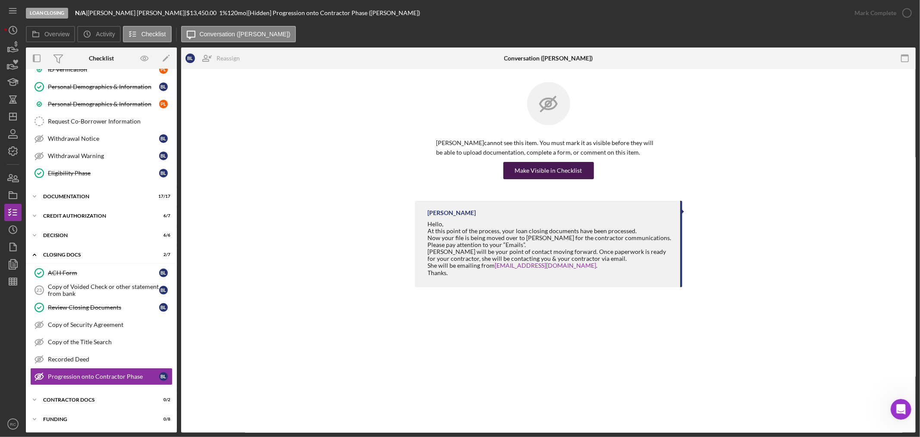
click at [557, 171] on div "Make Visible in Checklist" at bounding box center [548, 170] width 67 height 17
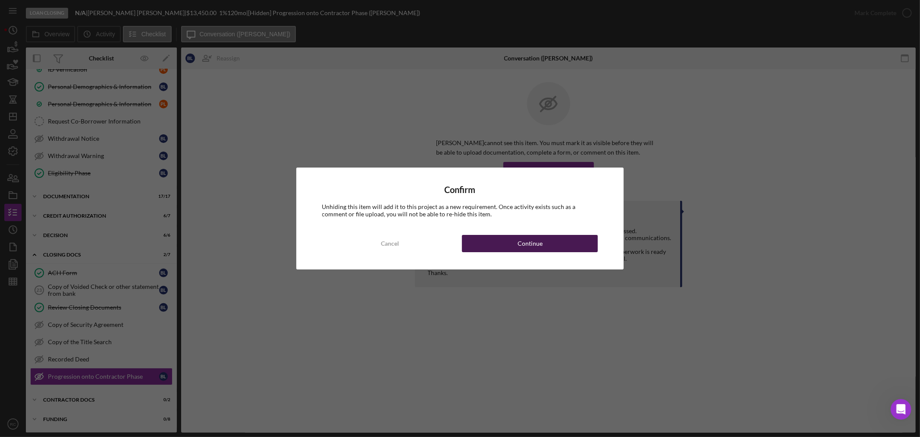
click at [520, 242] on div "Continue" at bounding box center [530, 243] width 25 height 17
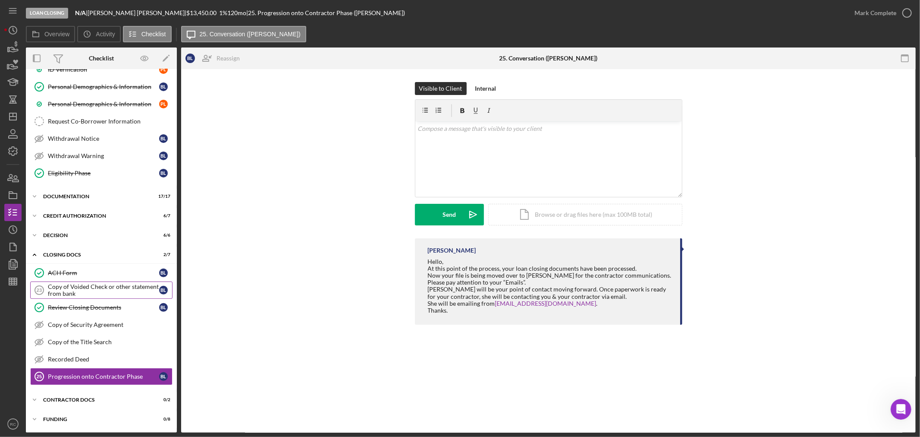
click at [118, 287] on div "Copy of Voided Check or other statement from bank" at bounding box center [103, 290] width 111 height 14
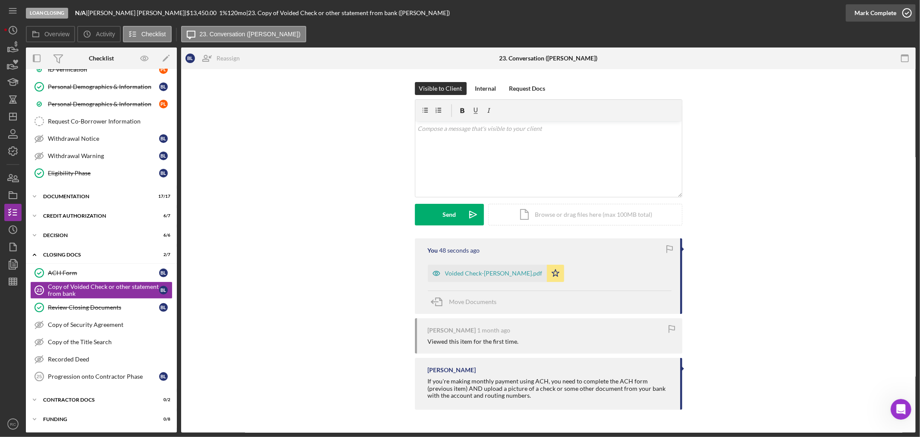
click at [855, 14] on button "Mark Complete" at bounding box center [881, 12] width 70 height 17
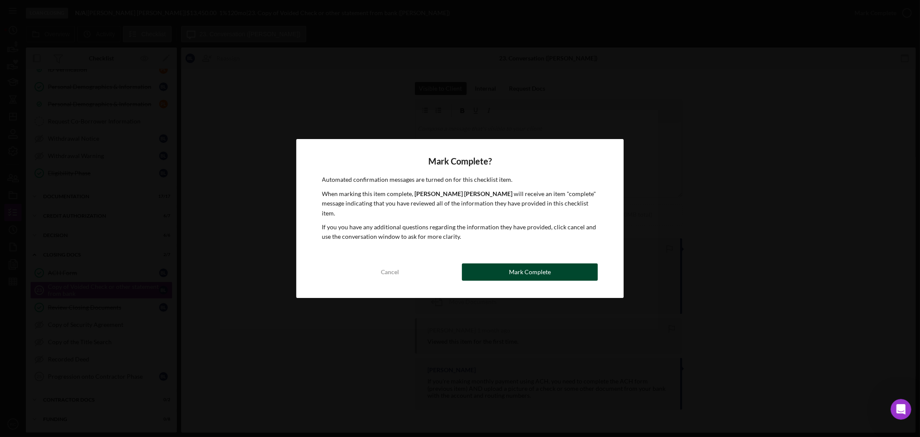
click at [563, 263] on button "Mark Complete" at bounding box center [530, 271] width 136 height 17
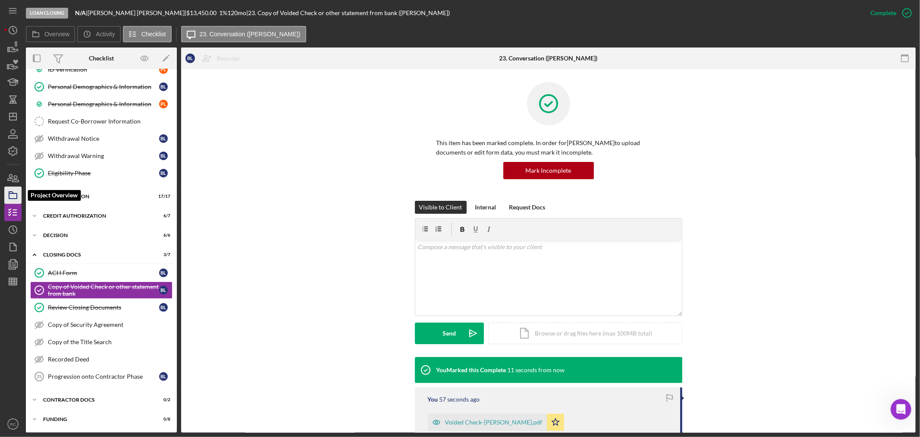
click at [15, 186] on icon "button" at bounding box center [13, 195] width 22 height 22
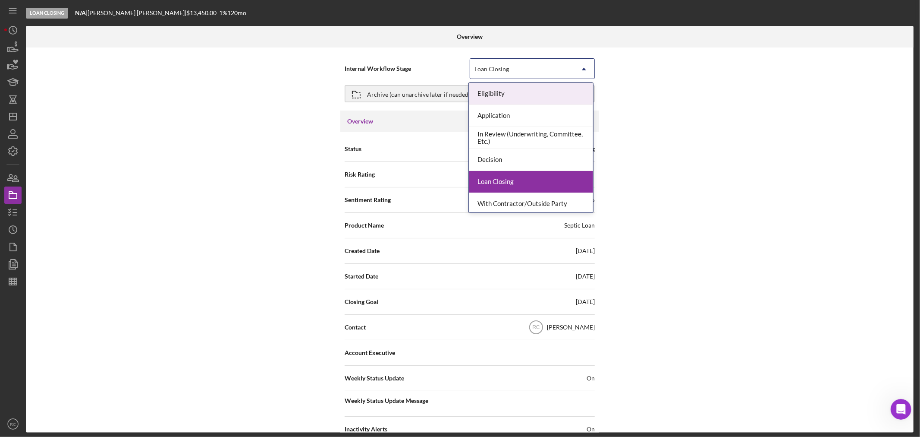
click at [580, 63] on icon "Icon/Dropdown Arrow" at bounding box center [584, 69] width 21 height 21
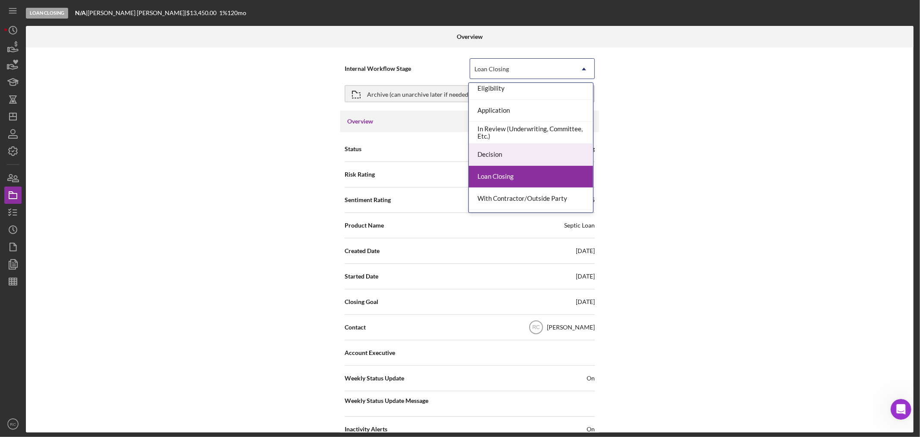
scroll to position [69, 0]
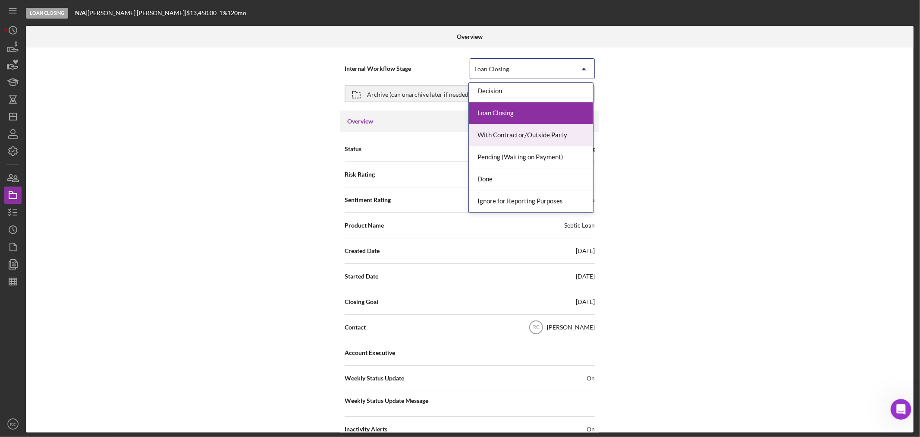
click at [549, 136] on div "With Contractor/Outside Party" at bounding box center [531, 135] width 124 height 22
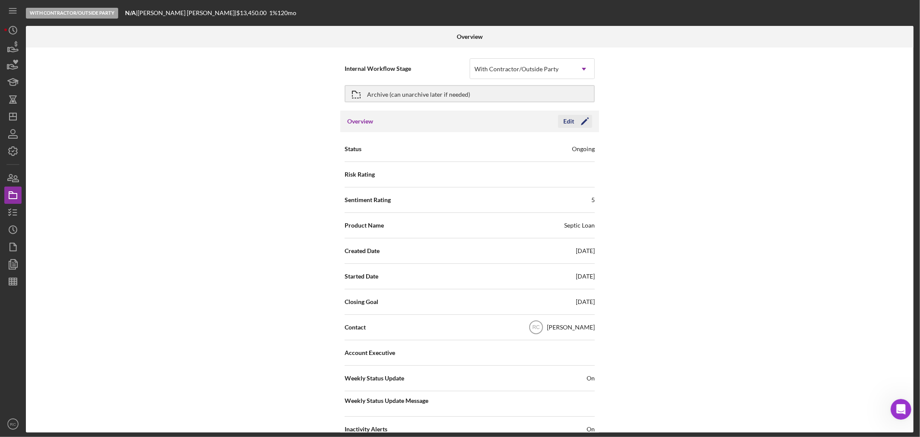
click at [580, 118] on icon "Icon/Edit" at bounding box center [585, 121] width 22 height 22
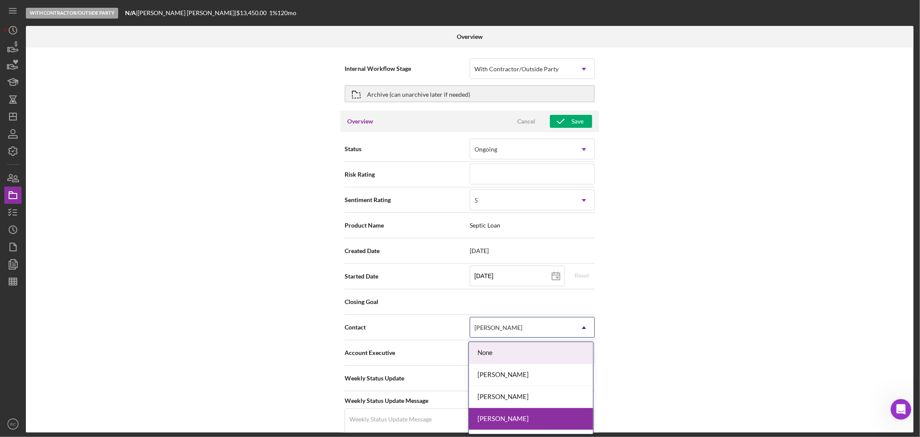
click at [545, 333] on div "[PERSON_NAME]" at bounding box center [522, 328] width 104 height 20
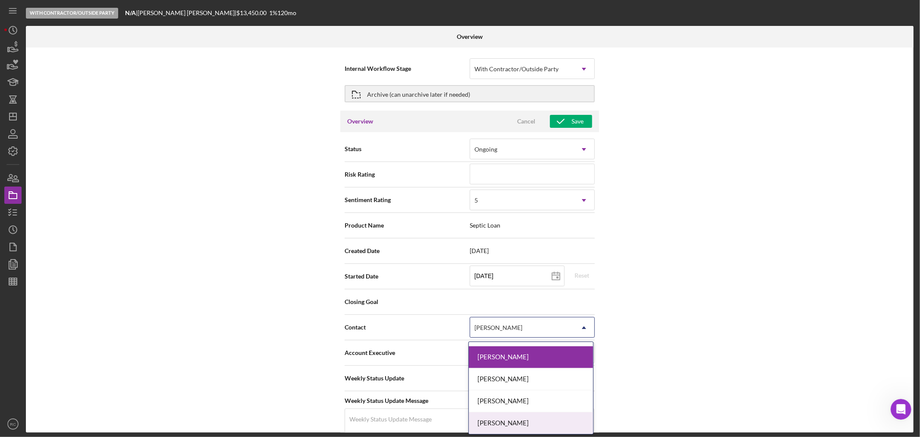
click at [539, 412] on div "[PERSON_NAME]" at bounding box center [531, 423] width 124 height 22
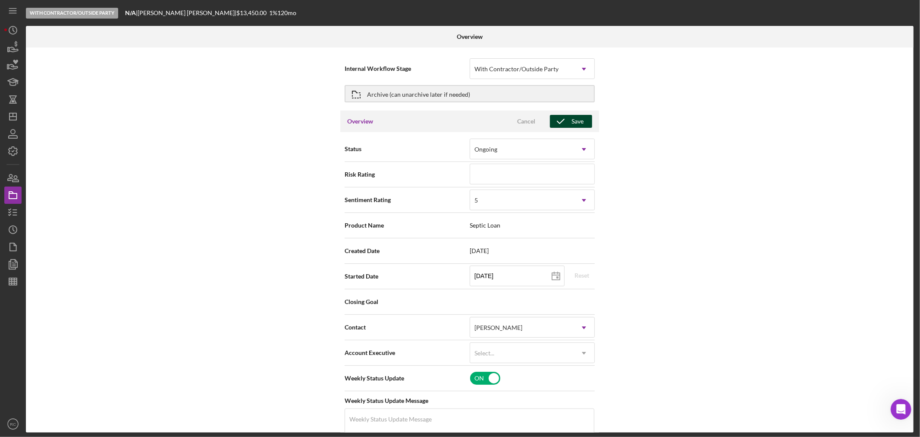
click at [563, 121] on icon "button" at bounding box center [561, 121] width 22 height 22
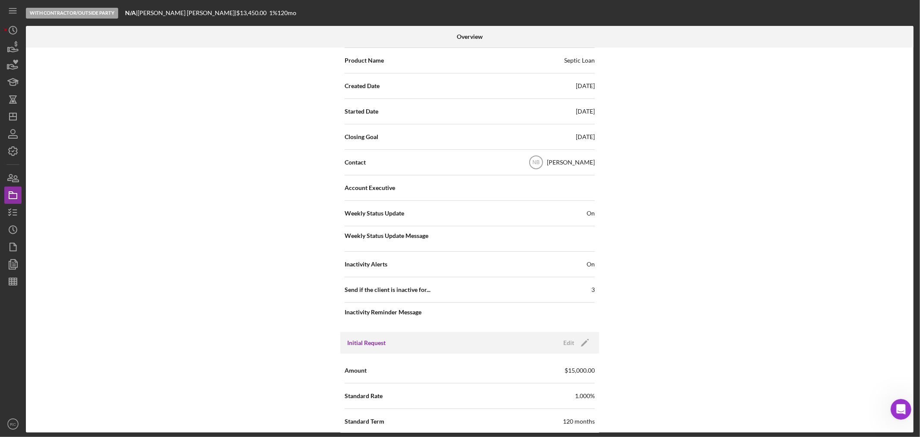
scroll to position [0, 0]
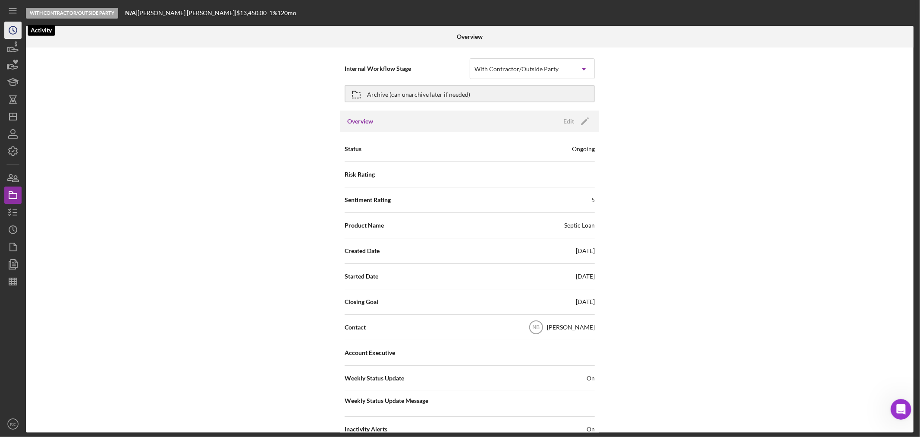
click at [16, 37] on icon "Icon/History" at bounding box center [13, 30] width 22 height 22
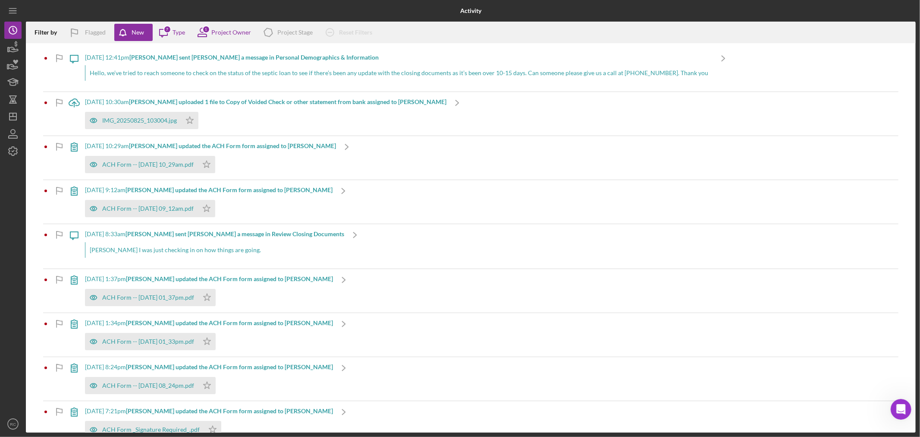
scroll to position [279, 0]
